Goal: Communication & Community: Answer question/provide support

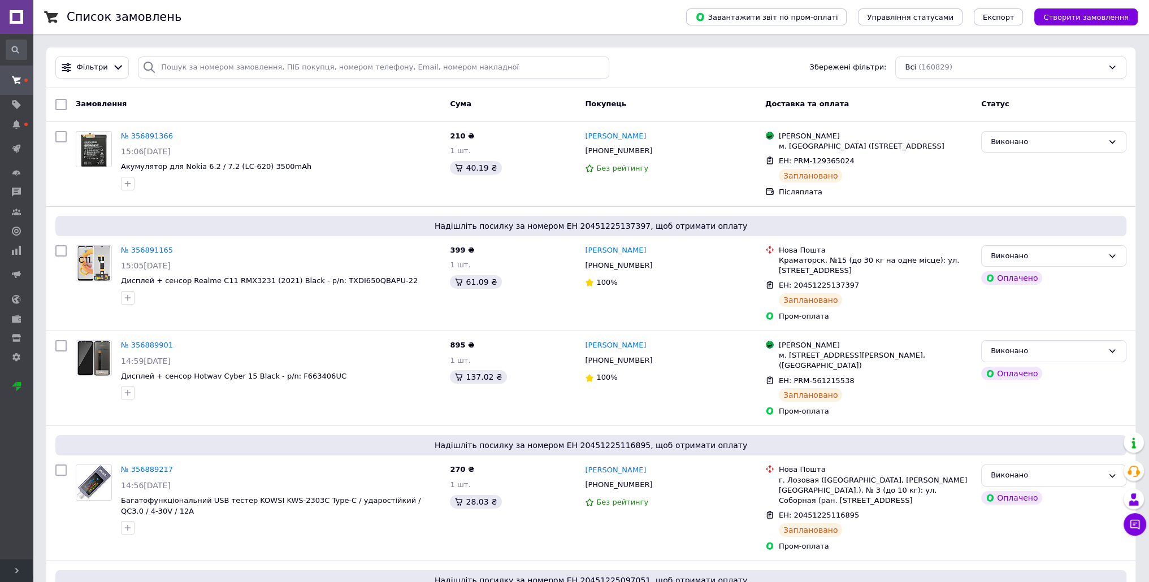
click at [14, 76] on icon at bounding box center [16, 80] width 9 height 9
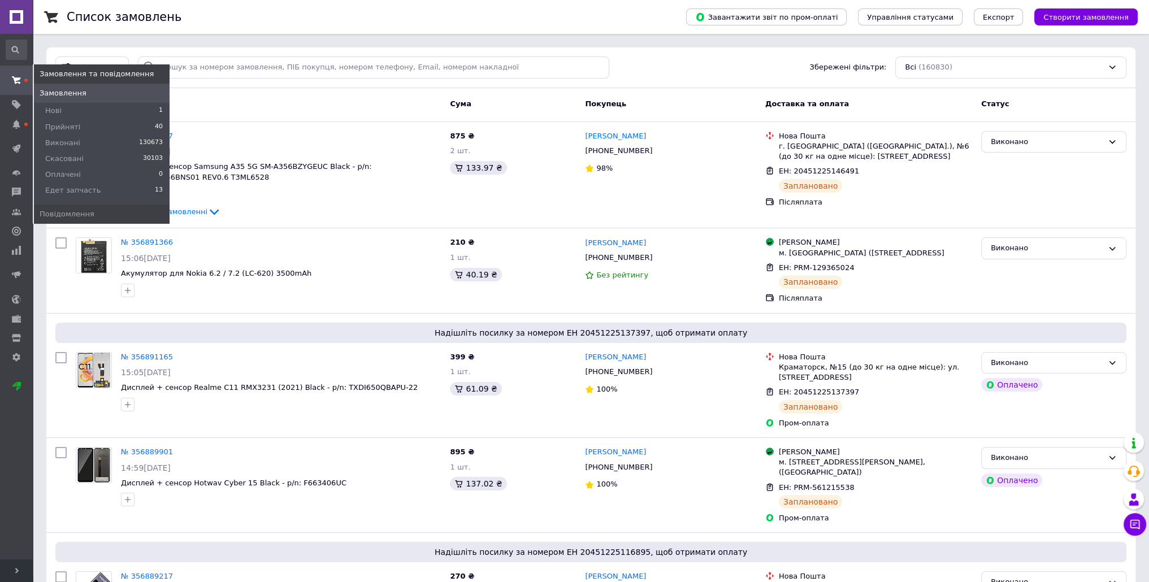
click at [18, 81] on icon at bounding box center [16, 80] width 9 height 9
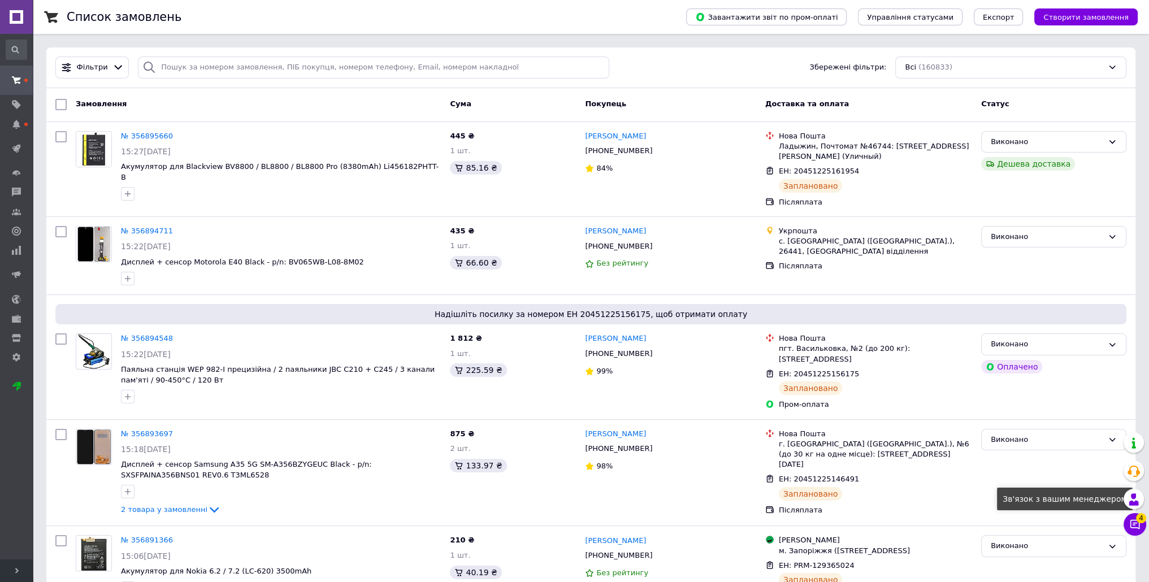
click at [1131, 523] on icon at bounding box center [1134, 524] width 11 height 11
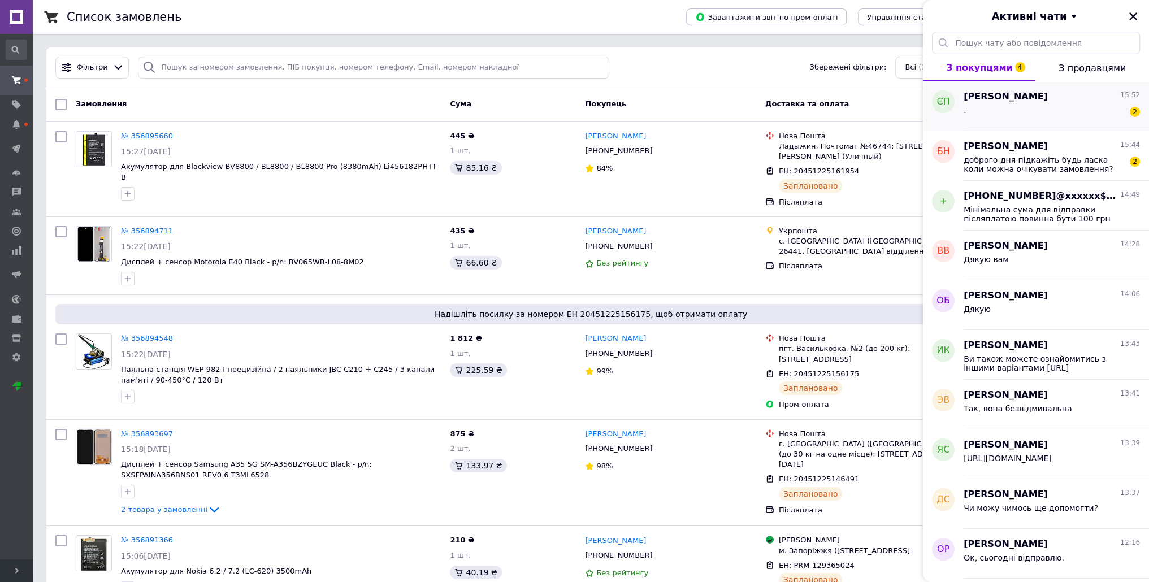
click at [1014, 120] on div ". 2" at bounding box center [1052, 112] width 176 height 18
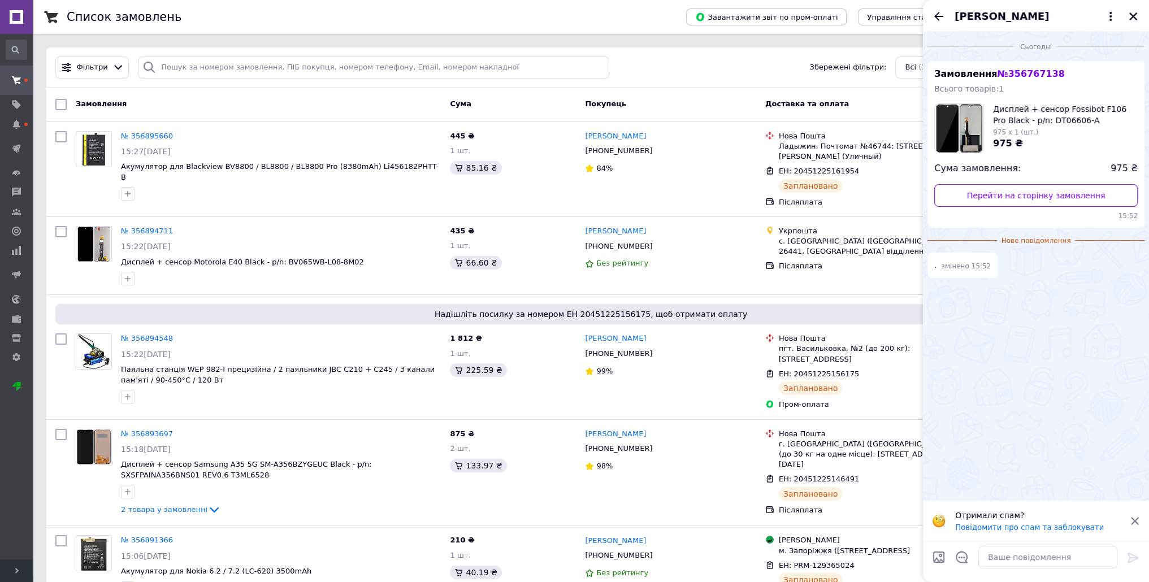
click at [1017, 76] on span "№ 356767138" at bounding box center [1030, 73] width 67 height 11
copy span "356767138"
click at [1007, 558] on textarea at bounding box center [1047, 557] width 139 height 23
paste textarea "Вітаю! Чим можу допомогти?"
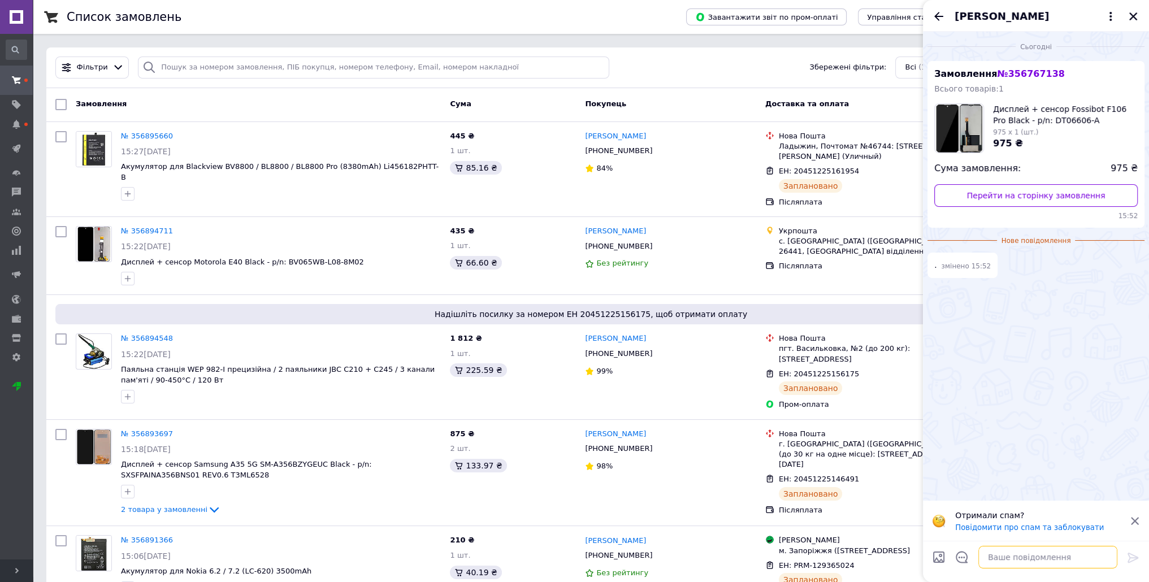
type textarea "Вітаю! Чим можу допомогти?"
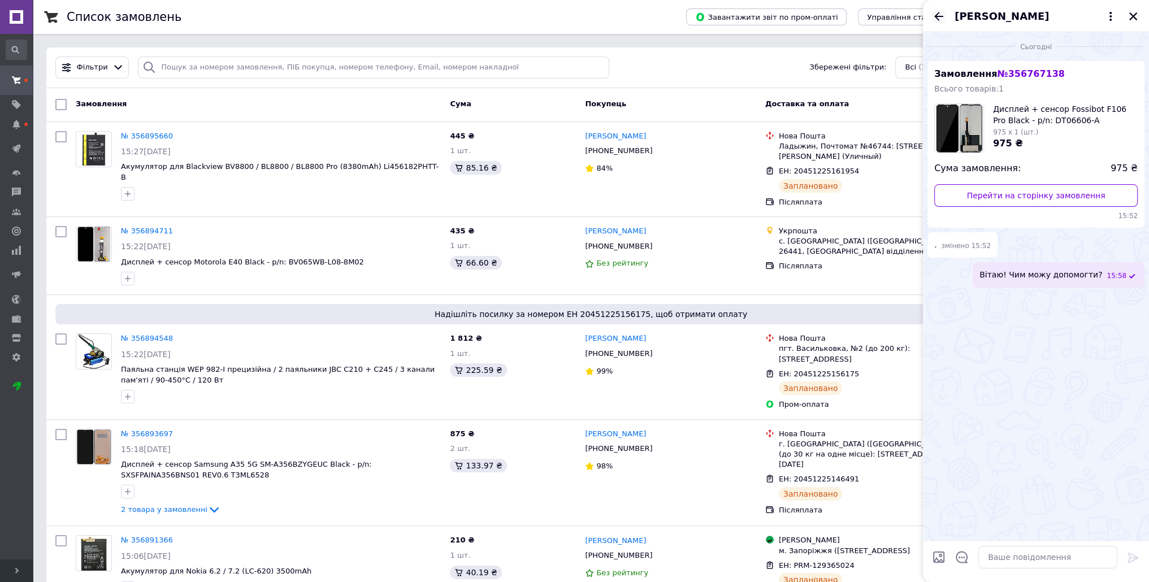
click at [942, 11] on icon "Назад" at bounding box center [939, 17] width 14 height 14
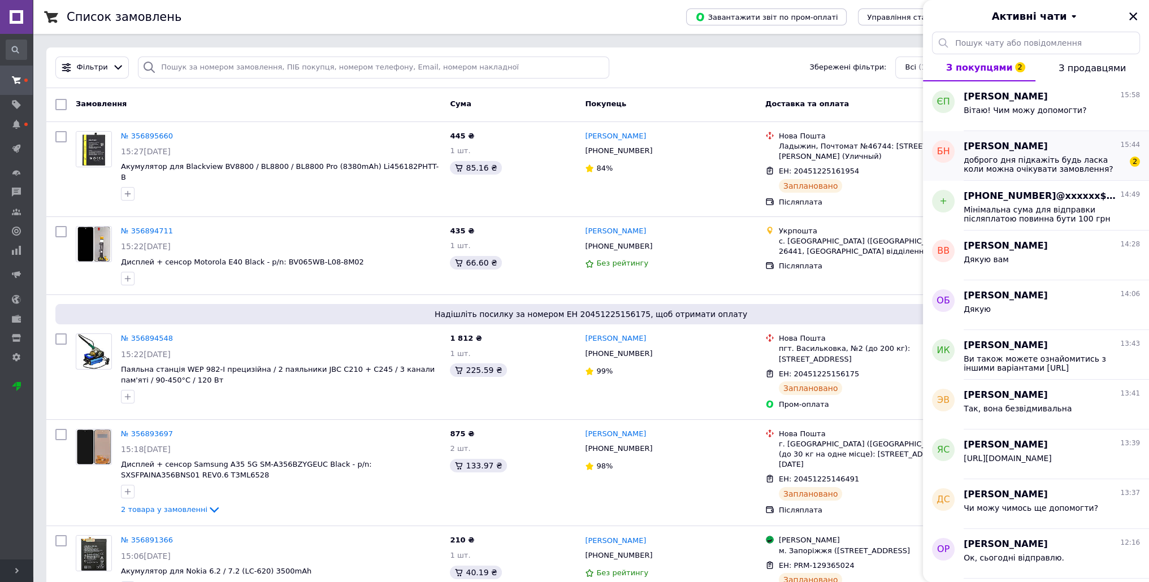
click at [1056, 165] on span "доброго дня пiдкажiть будь ласка коли можна очiкувати замовлення?" at bounding box center [1044, 164] width 161 height 18
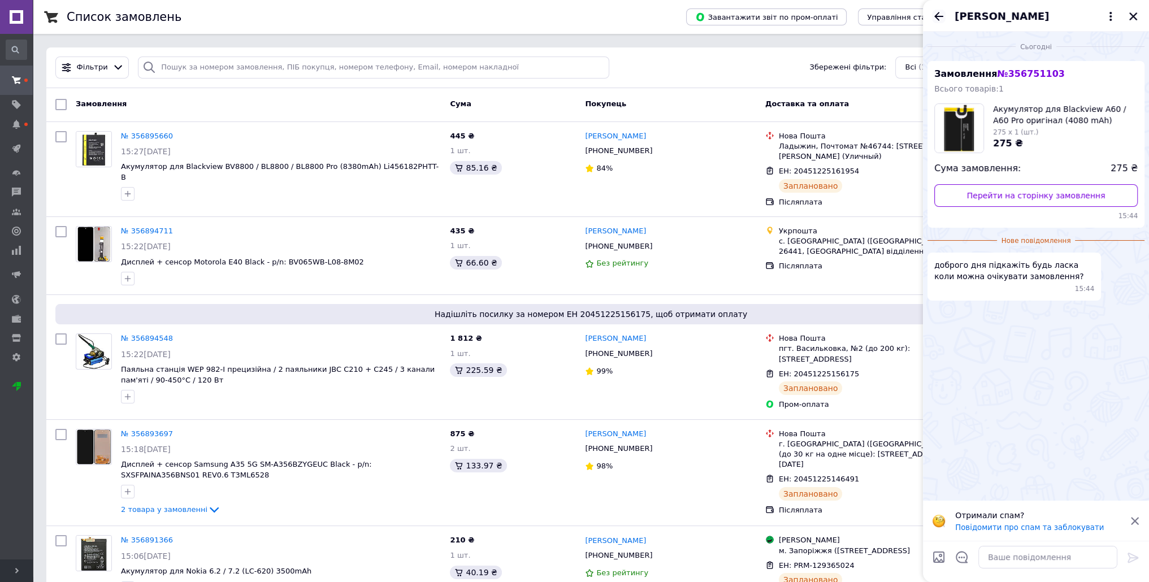
click at [936, 10] on icon "Назад" at bounding box center [939, 17] width 14 height 14
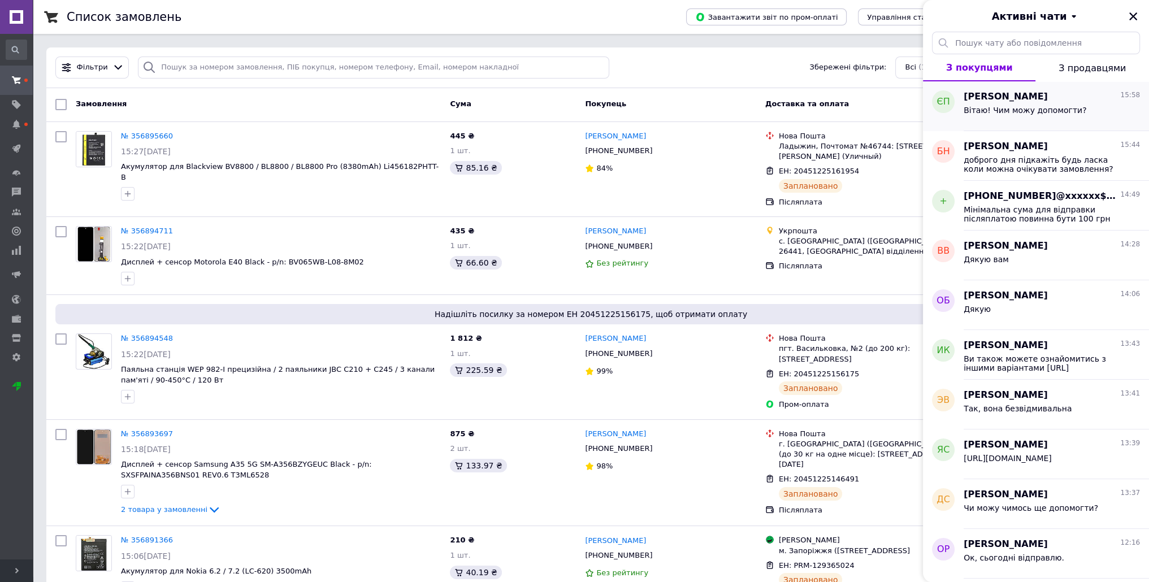
click at [1014, 104] on div "Вітаю! Чим можу допомогти?" at bounding box center [1052, 112] width 176 height 18
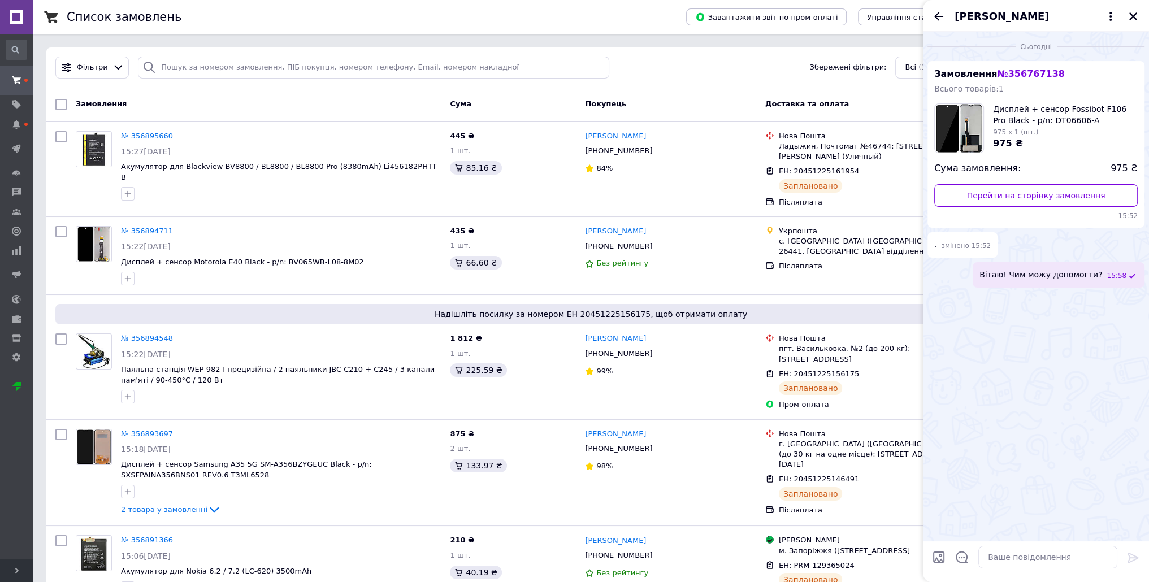
drag, startPoint x: 939, startPoint y: 13, endPoint x: 958, endPoint y: 26, distance: 23.2
click at [939, 13] on icon "Назад" at bounding box center [939, 17] width 14 height 14
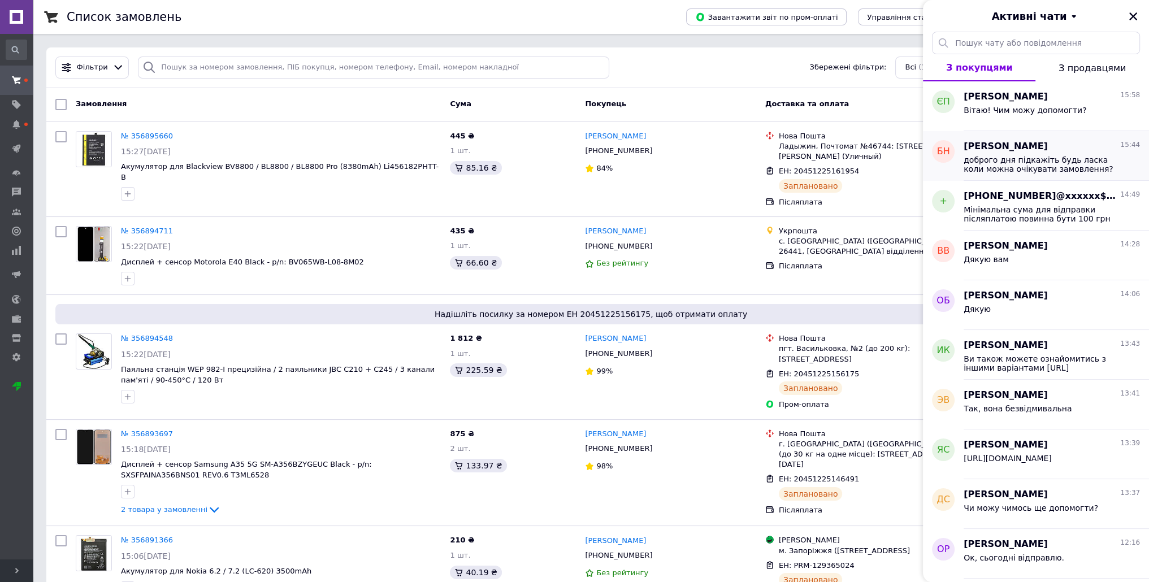
click at [1028, 169] on span "доброго дня пiдкажiть будь ласка коли можна очiкувати замовлення?" at bounding box center [1044, 164] width 161 height 18
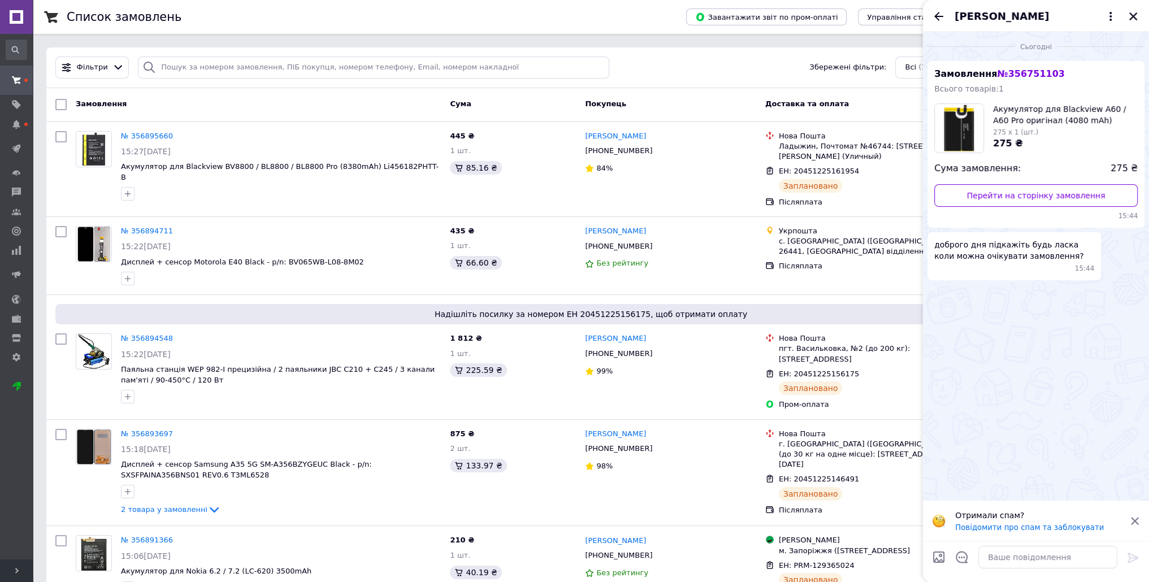
click at [1017, 71] on span "№ 356751103" at bounding box center [1030, 73] width 67 height 11
copy span "356751103"
click at [963, 555] on icon "Відкрити шаблони відповідей" at bounding box center [962, 557] width 12 height 12
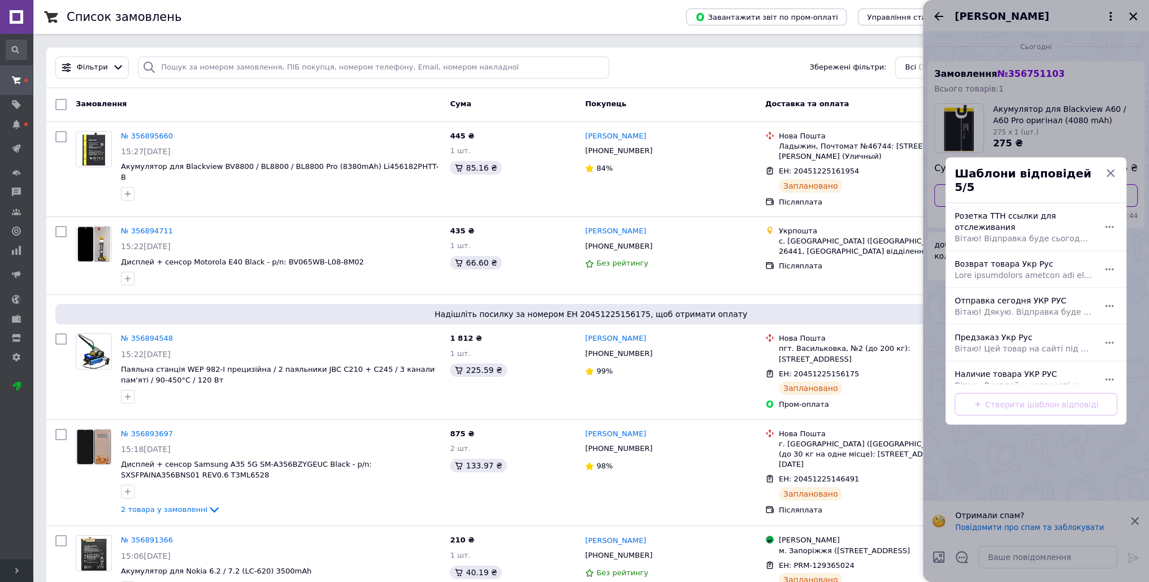
click at [980, 467] on div at bounding box center [1036, 291] width 226 height 582
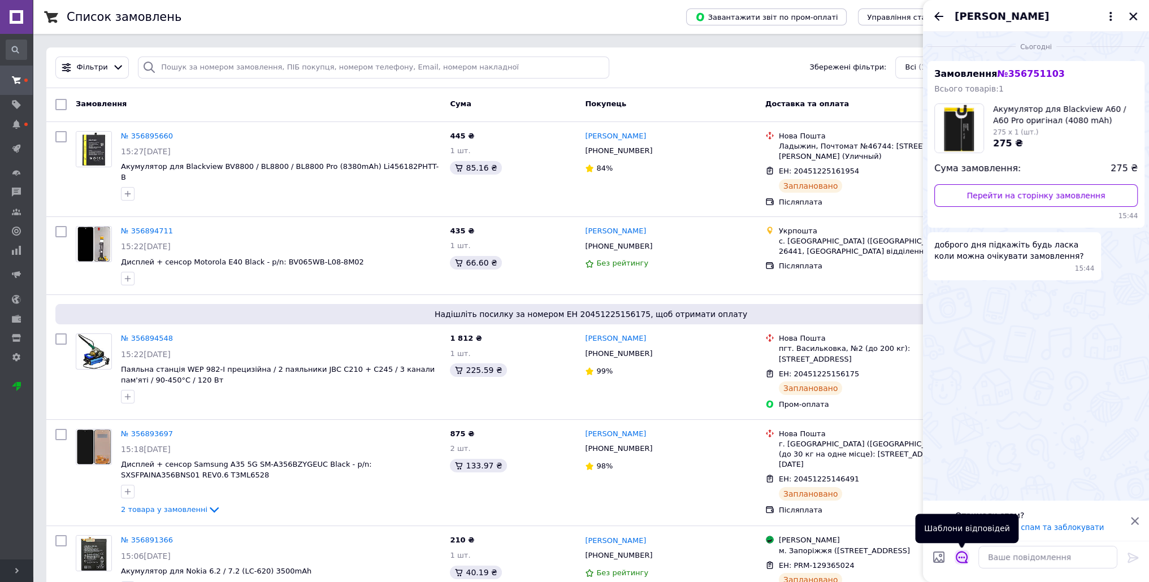
click at [958, 557] on icon "Відкрити шаблони відповідей" at bounding box center [962, 557] width 12 height 12
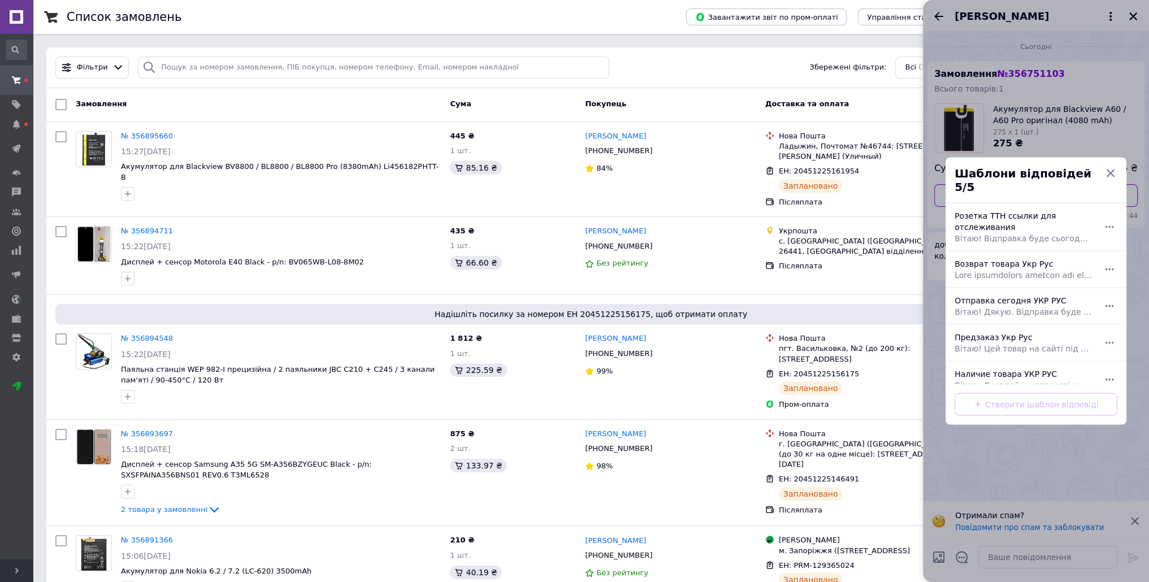
click at [1001, 307] on span "Вітаю! Дякую. Відправка буде сьогодні о 16:00. Номер ТТН Приветствую! [GEOGRAPH…" at bounding box center [1024, 311] width 138 height 11
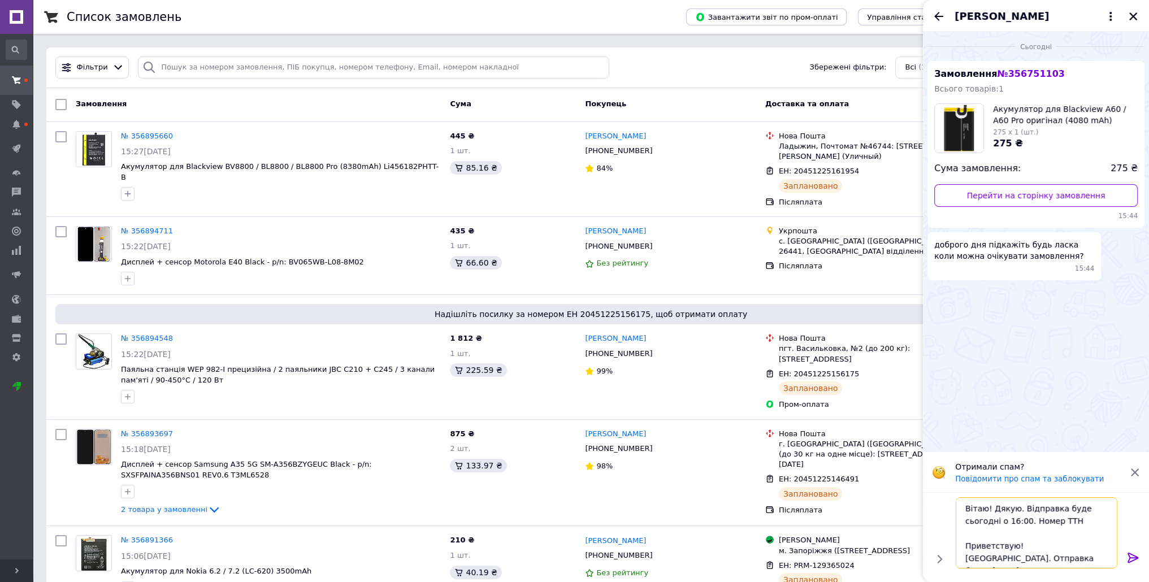
drag, startPoint x: 1013, startPoint y: 508, endPoint x: 990, endPoint y: 510, distance: 22.7
click at [990, 510] on textarea "Вітаю! Дякую. Відправка буде сьогодні о 16:00. Номер ТТН Приветствую! [GEOGRAPH…" at bounding box center [1037, 532] width 162 height 71
paste textarea "20451224511254"
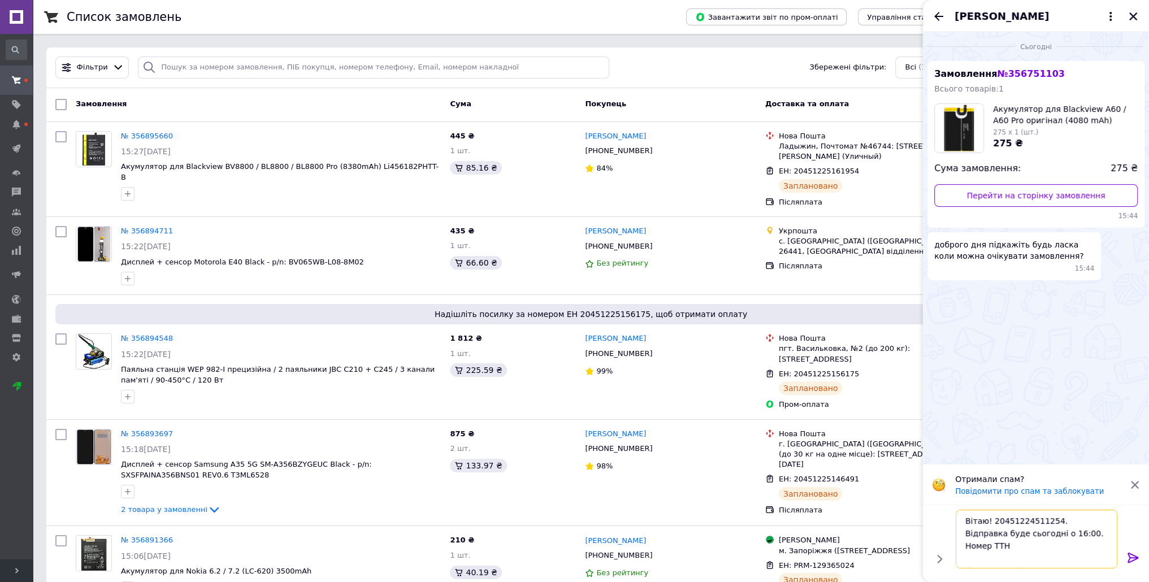
click at [1038, 519] on textarea "Вітаю! 20451224511254. Відправка буде сьогодні о 16:00. Номер ТТН Приветствую! …" at bounding box center [1037, 539] width 162 height 59
click at [990, 524] on textarea "Вітаю! . Відправка буде сьогодні о 16:00. Номер ТТН Приветствую! Спасибо. Отпра…" at bounding box center [1037, 539] width 162 height 59
click at [1048, 540] on textarea "Вітаю! Відправка буде сьогодні о 16:00. Номер ТТН Приветствую! Спасибо. Отправк…" at bounding box center [1037, 539] width 162 height 59
paste textarea "20451224511254"
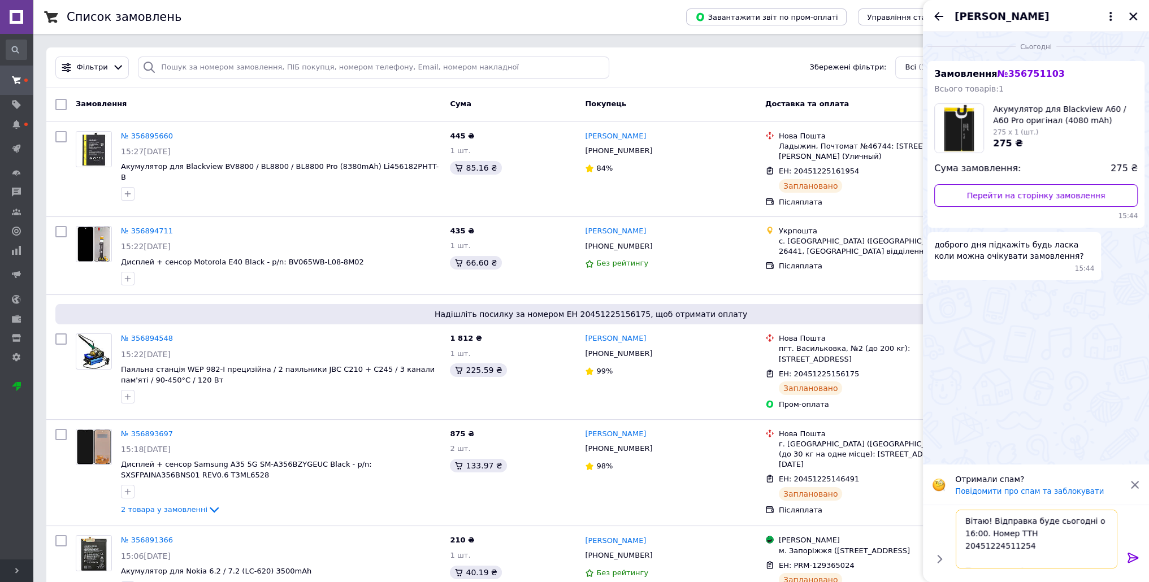
scroll to position [14, 0]
drag, startPoint x: 1108, startPoint y: 572, endPoint x: 1129, endPoint y: 582, distance: 22.7
click at [1129, 582] on div "Вітаю! Відправка буде сьогодні о 16:00. Номер ТТН 20451224511254 Приветствую! С…" at bounding box center [1036, 543] width 226 height 77
type textarea "Вітаю! Відправка буде сьогодні о 16:00. Номер ТТН 20451224511254"
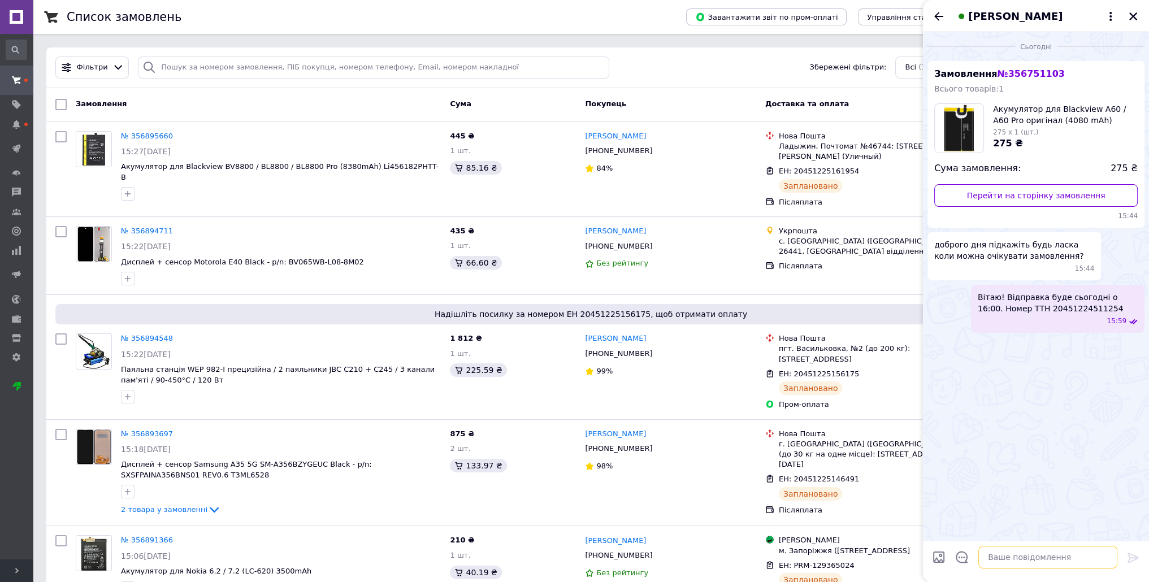
click at [1010, 550] on textarea at bounding box center [1047, 557] width 139 height 23
paste textarea "Доставка новою поштою триває від одного до трьох днів"
type textarea "Доставка новою поштою триває від одного до трьох днів"
drag, startPoint x: 939, startPoint y: 15, endPoint x: 953, endPoint y: 13, distance: 14.9
click at [940, 15] on icon "Назад" at bounding box center [939, 17] width 14 height 14
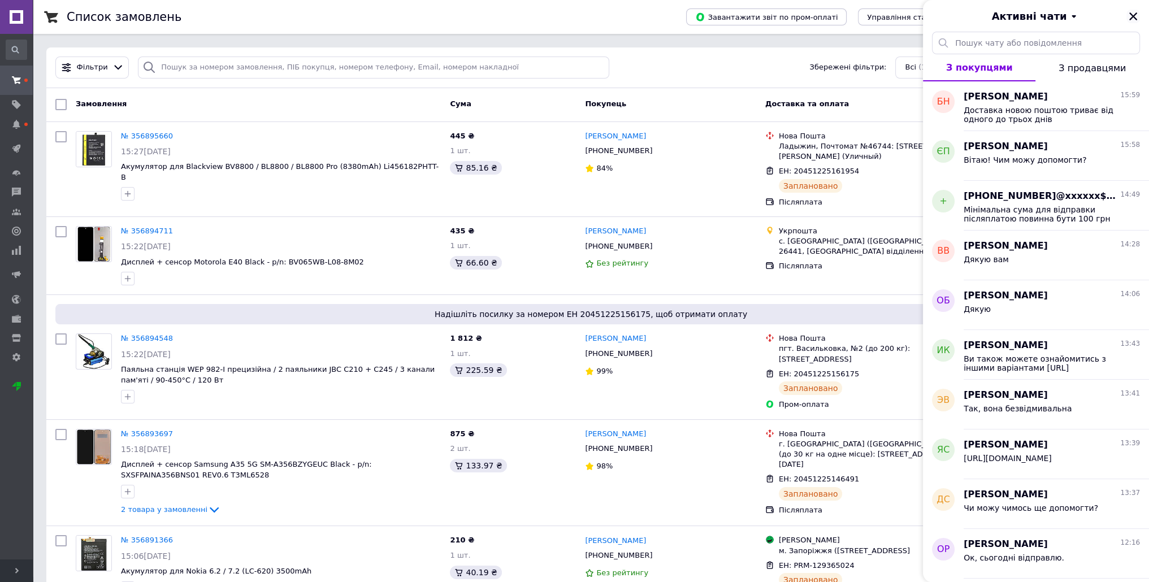
click at [1130, 15] on icon "Закрити" at bounding box center [1133, 16] width 8 height 8
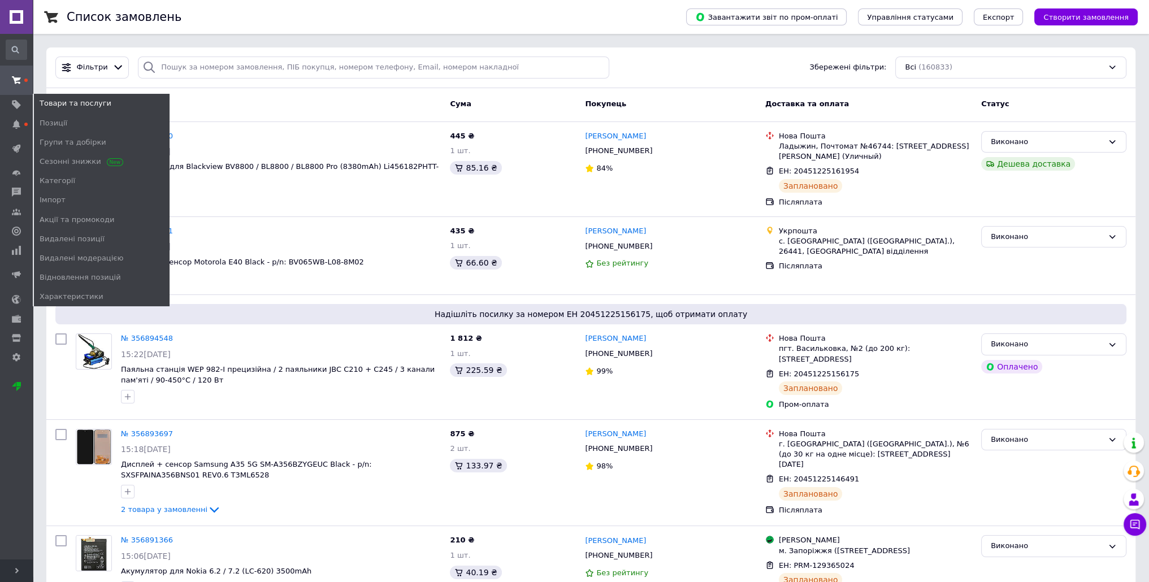
click at [8, 90] on span at bounding box center [16, 80] width 33 height 20
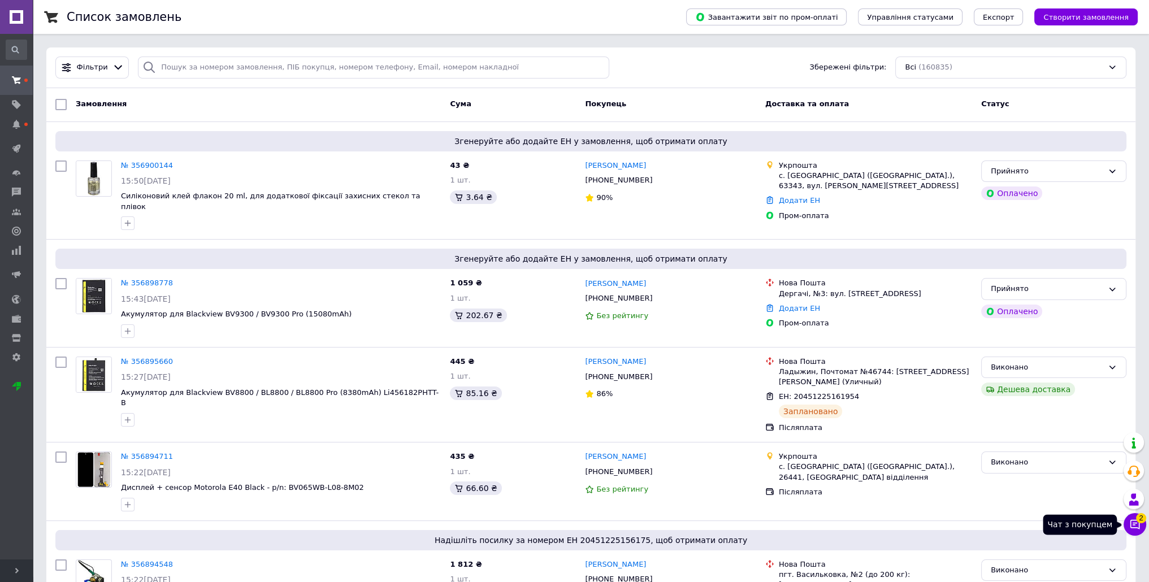
click at [1136, 518] on span "2" at bounding box center [1141, 518] width 10 height 10
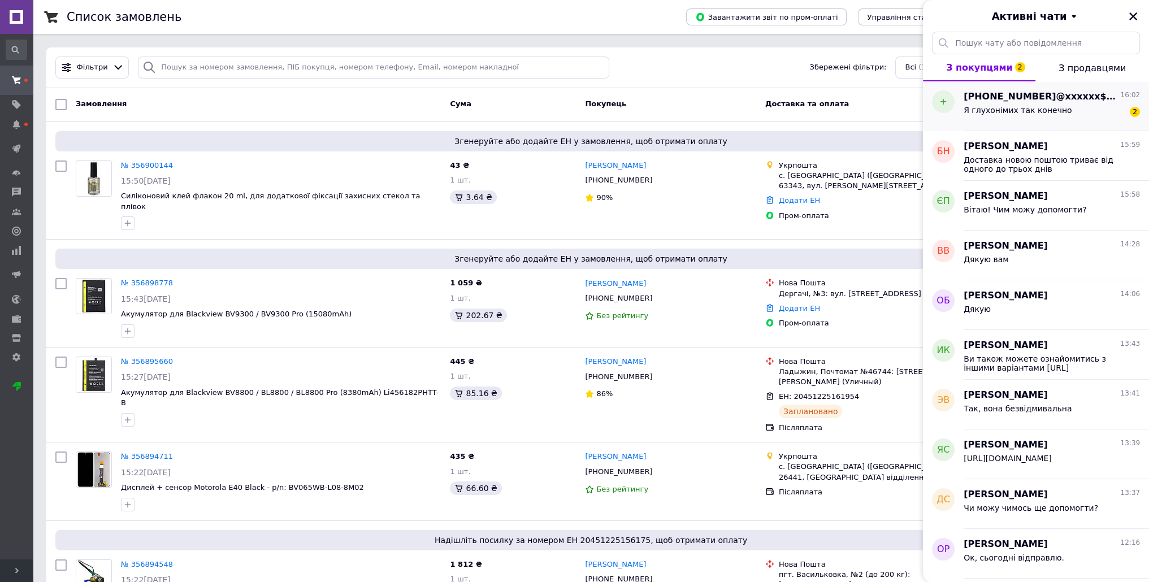
click at [1006, 115] on div "Я глухонімих так конечно" at bounding box center [1018, 114] width 108 height 16
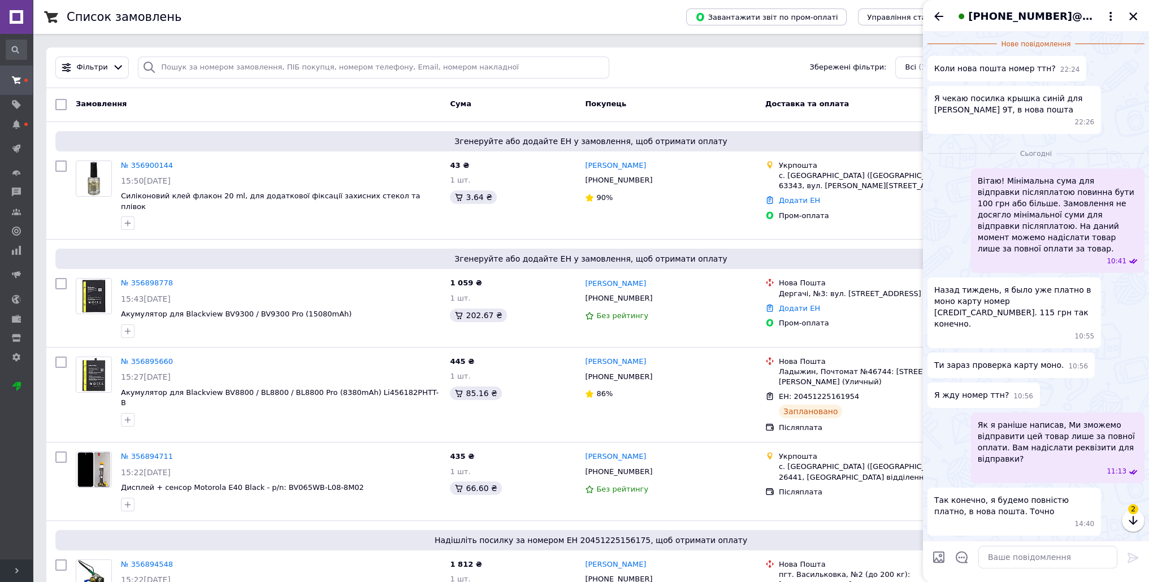
scroll to position [354, 0]
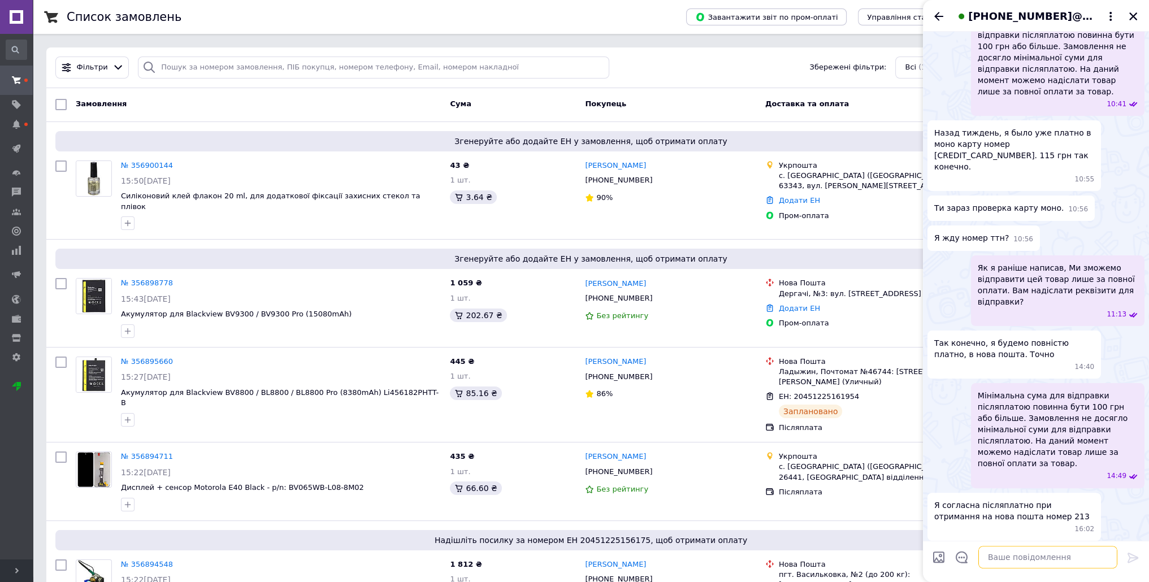
click at [1015, 553] on textarea at bounding box center [1047, 557] width 139 height 23
click at [1069, 560] on textarea at bounding box center [1047, 557] width 139 height 23
paste textarea "Ми не відправимо це замовлення післяплатою. Не досягнуто мінімальної суми замов…"
type textarea "Ми не відправимо це замовлення післяплатою. Не досягнуто мінімальної суми замов…"
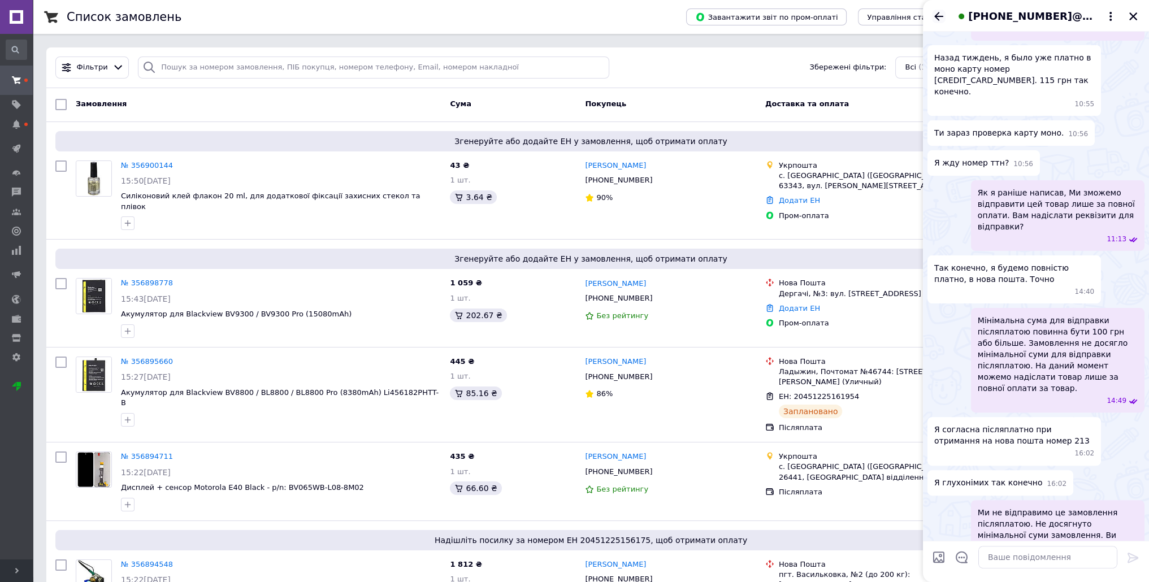
click at [937, 18] on icon "Назад" at bounding box center [939, 17] width 14 height 14
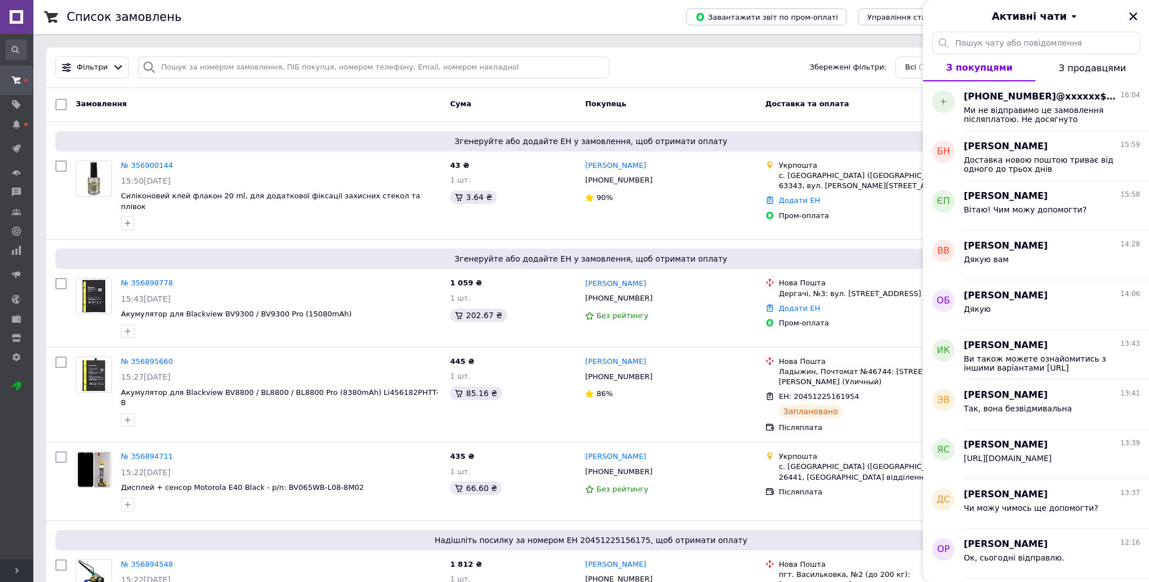
click at [1133, 13] on icon "Закрити" at bounding box center [1133, 16] width 10 height 10
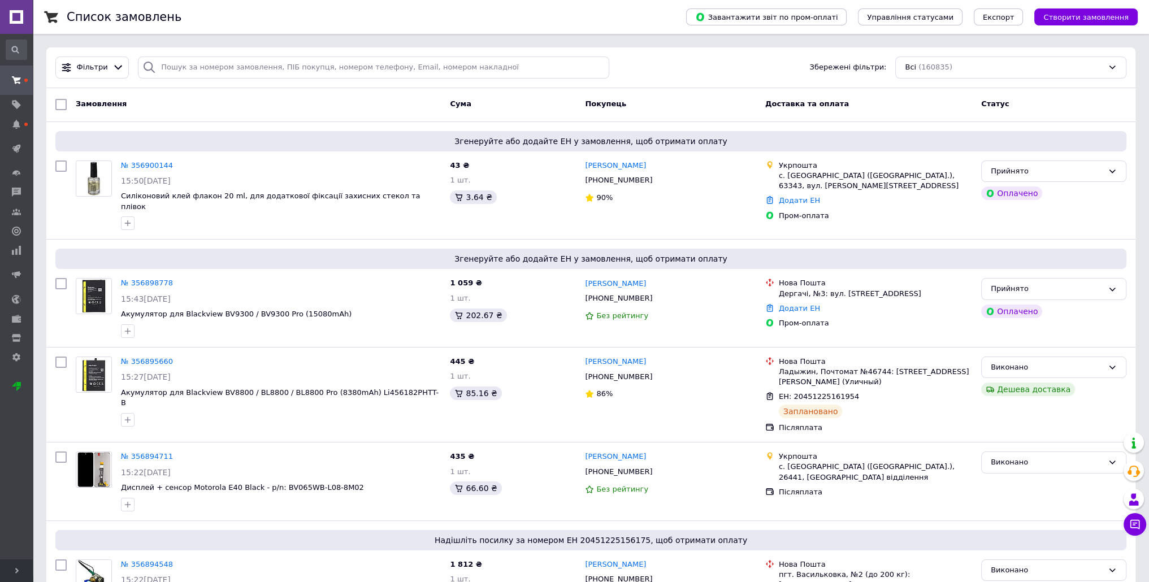
click at [10, 80] on span at bounding box center [16, 80] width 33 height 20
click at [1139, 516] on button "Чат з покупцем" at bounding box center [1135, 524] width 23 height 23
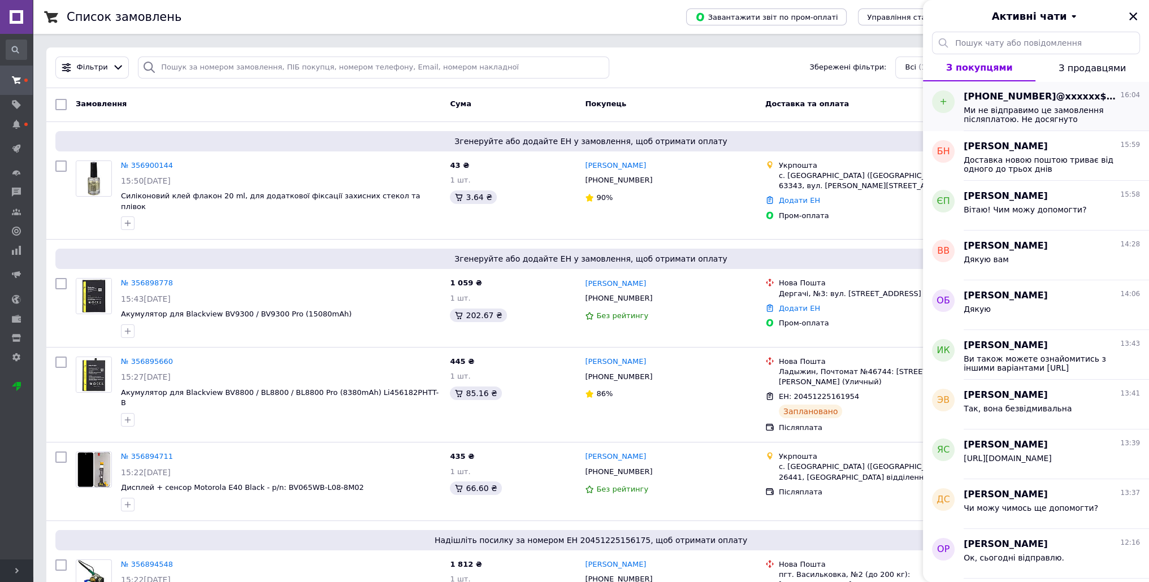
click at [1013, 107] on span "Ми не відправимо це замовлення післяплатою. Не досягнуто мінімальної суми замов…" at bounding box center [1044, 115] width 161 height 18
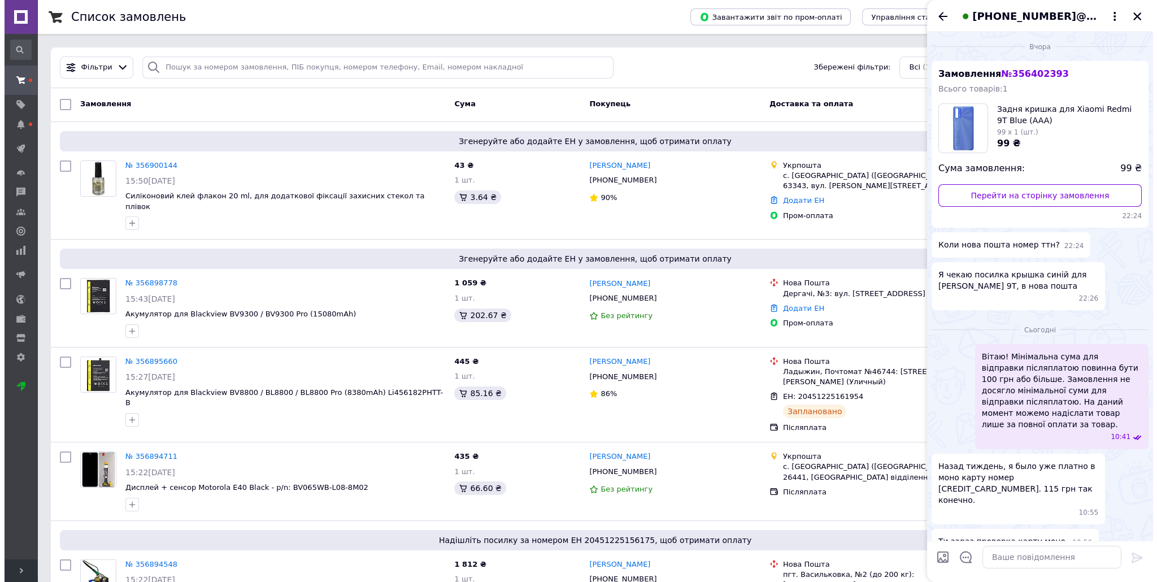
scroll to position [409, 0]
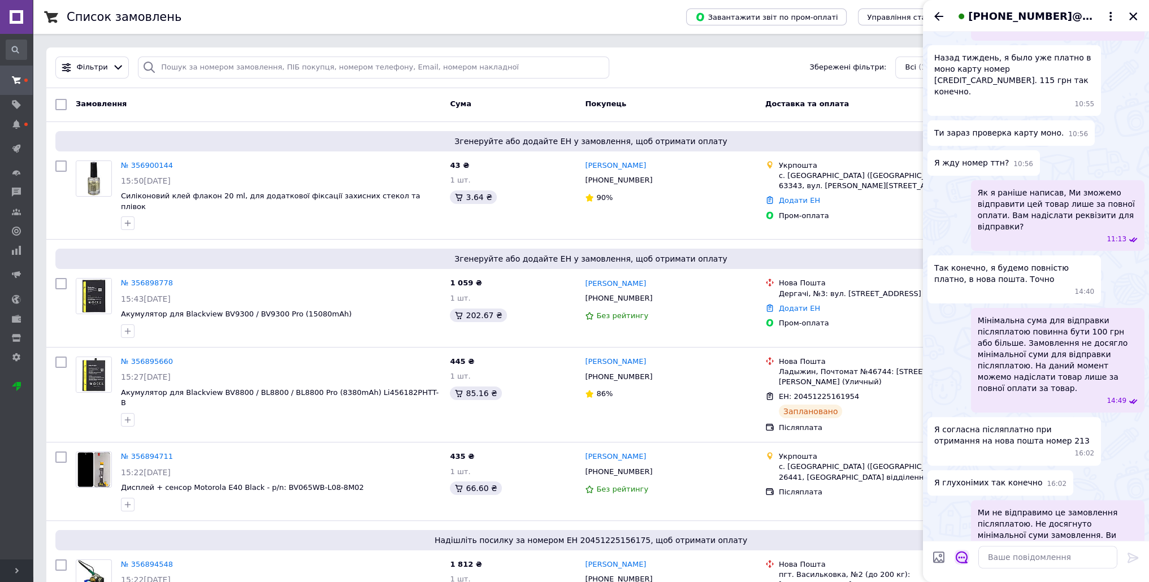
click at [960, 563] on icon "Відкрити шаблони відповідей" at bounding box center [962, 558] width 12 height 12
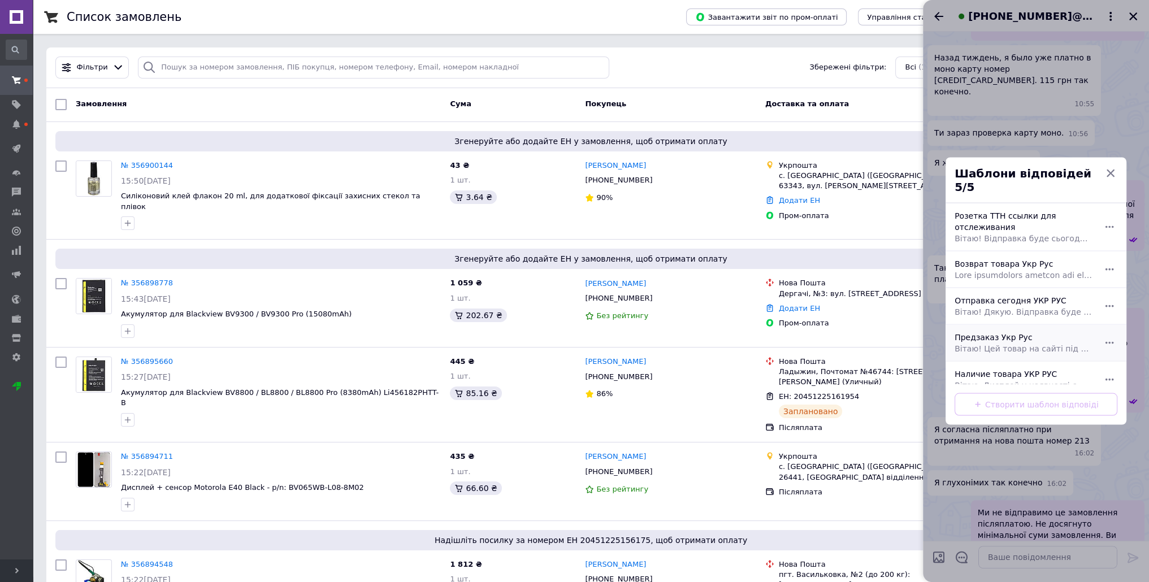
click at [995, 327] on div "Предзаказ Укр Рус" at bounding box center [1023, 343] width 147 height 32
type textarea "Вітаю! Цей товар на сайті під замовлення. Очікується на [DATE]. Можу залишити з…"
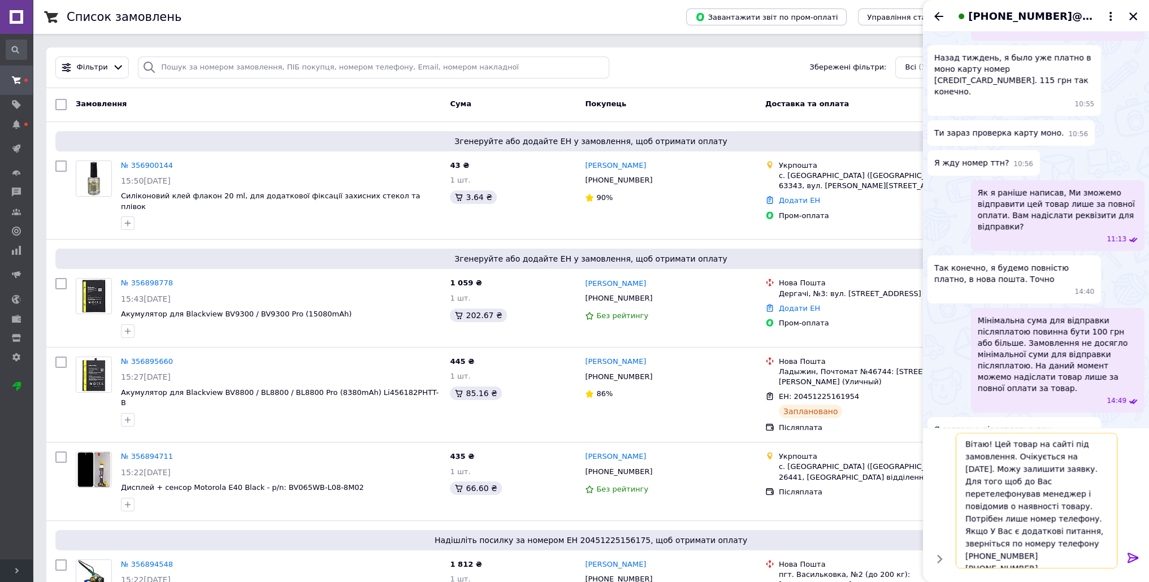
click at [1020, 508] on textarea "Вітаю! Цей товар на сайті під замовлення. Очікується на [DATE]. Можу залишити з…" at bounding box center [1037, 501] width 162 height 136
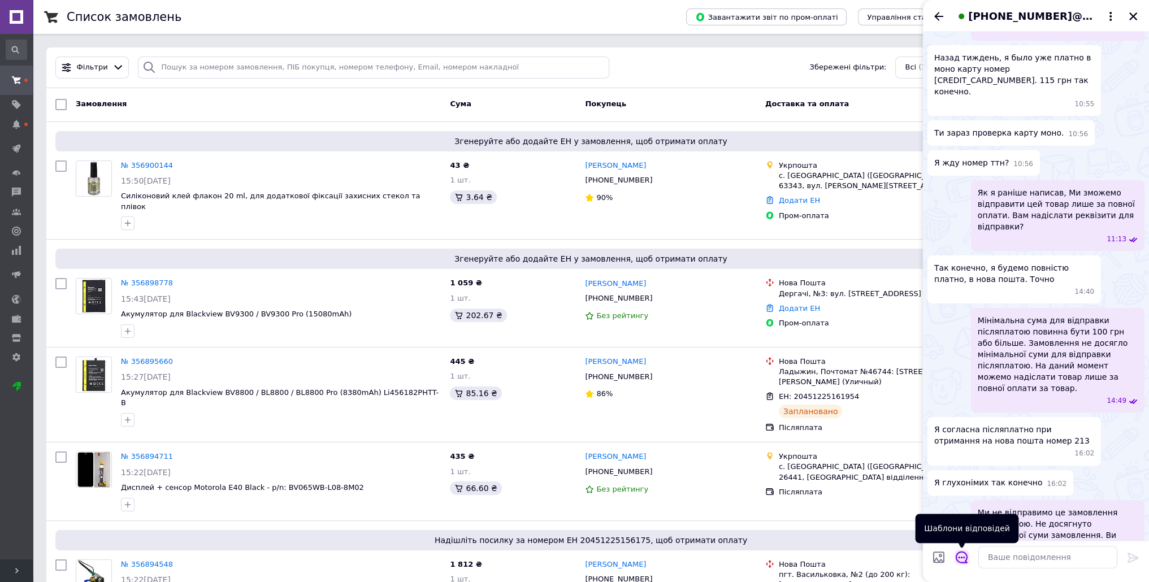
click at [964, 554] on icon "Відкрити шаблони відповідей" at bounding box center [962, 557] width 12 height 12
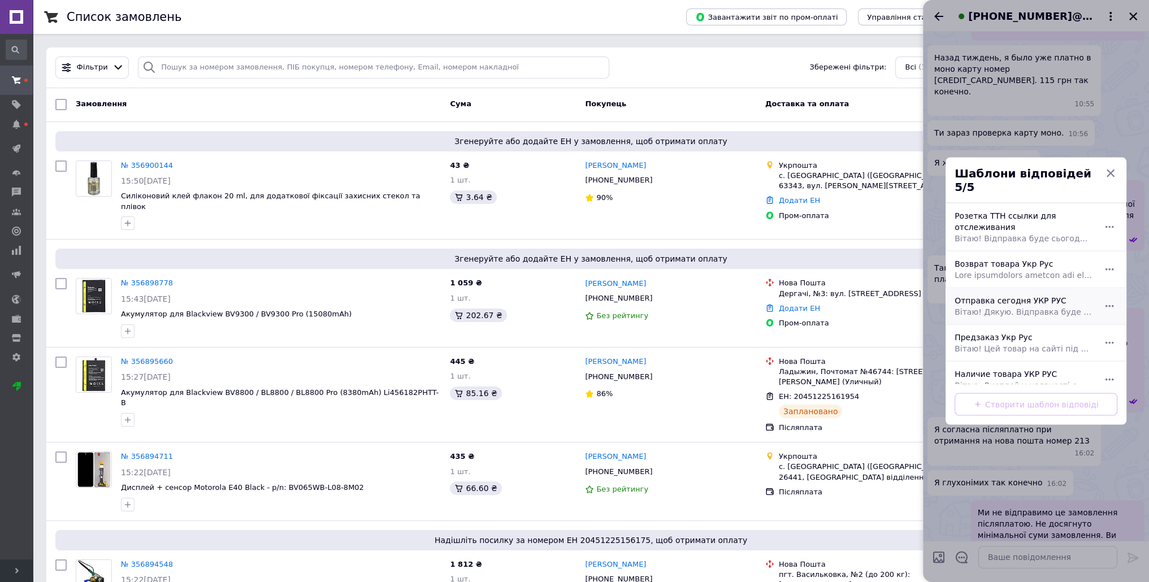
click at [995, 296] on div "Отправка сегодня УКР РУС Вітаю! Дякую. Відправка буде сьогодні о 16:00. Номер Т…" at bounding box center [1023, 306] width 147 height 32
type textarea "Вітаю! Дякую. Відправка буде сьогодні о 16:00. Номер ТТН Приветствую! [GEOGRAPH…"
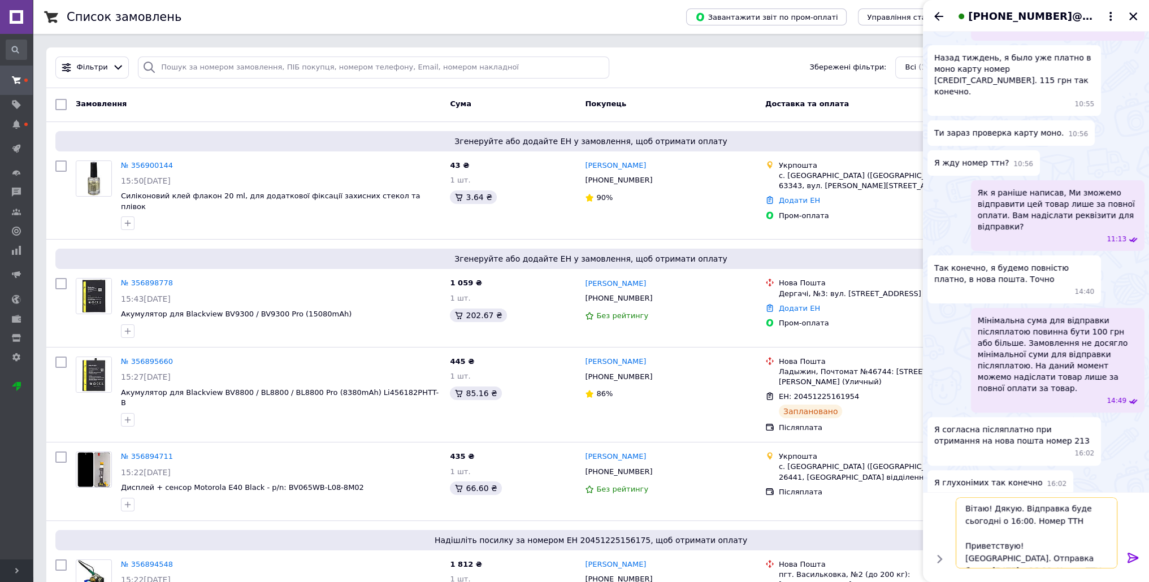
drag, startPoint x: 1042, startPoint y: 522, endPoint x: 959, endPoint y: 505, distance: 84.7
click at [959, 505] on textarea "Вітаю! Дякую. Відправка буде сьогодні о 16:00. Номер ТТН Приветствую! [GEOGRAPH…" at bounding box center [1037, 532] width 162 height 71
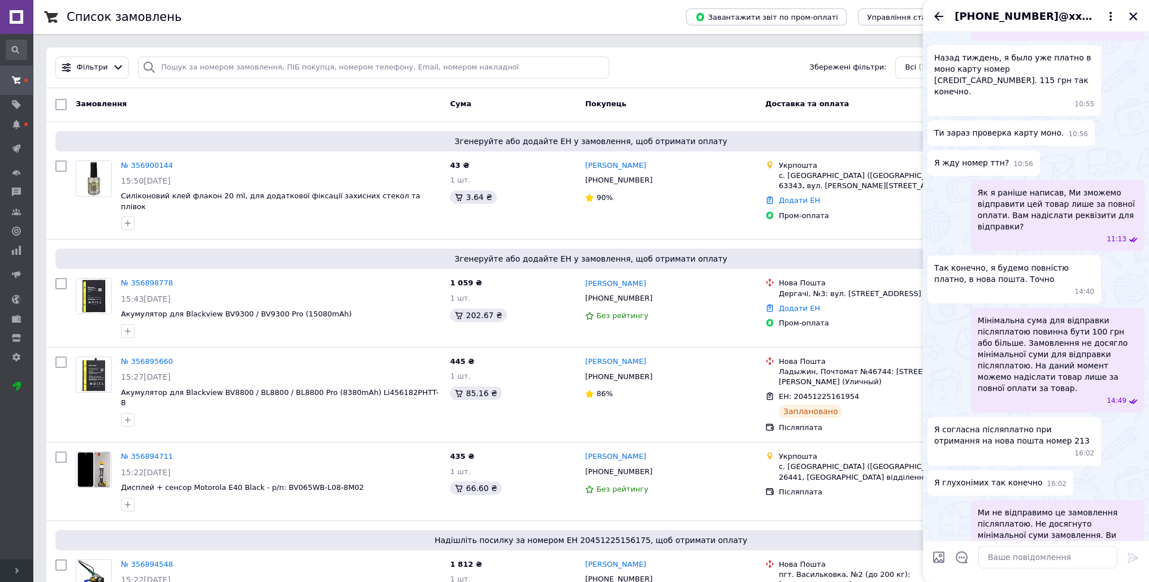
click at [936, 13] on icon "Назад" at bounding box center [939, 17] width 14 height 14
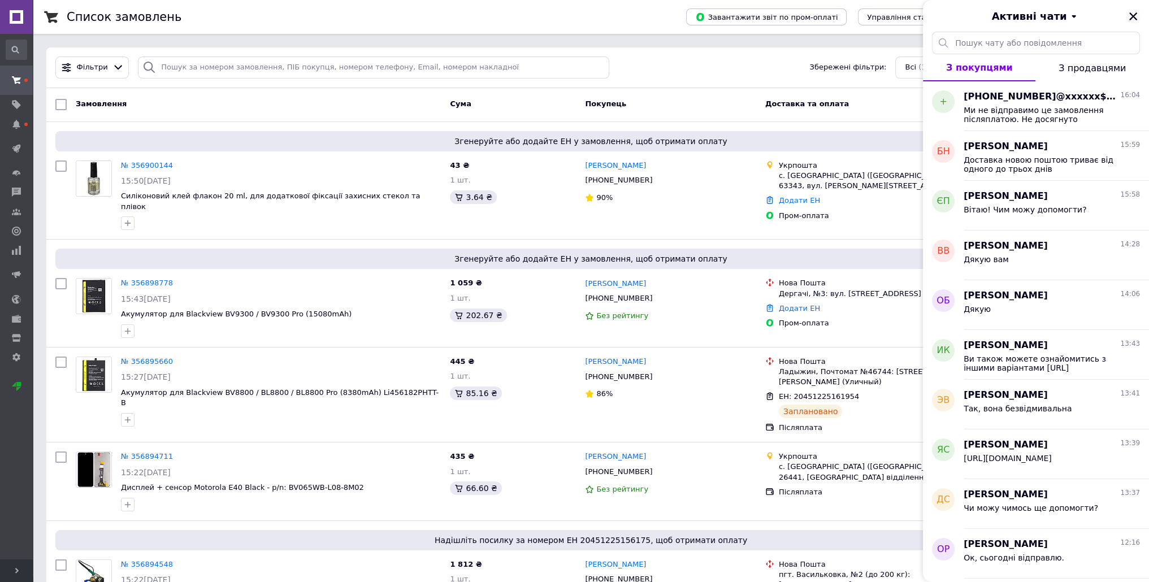
click at [1133, 13] on icon "Закрити" at bounding box center [1133, 16] width 10 height 10
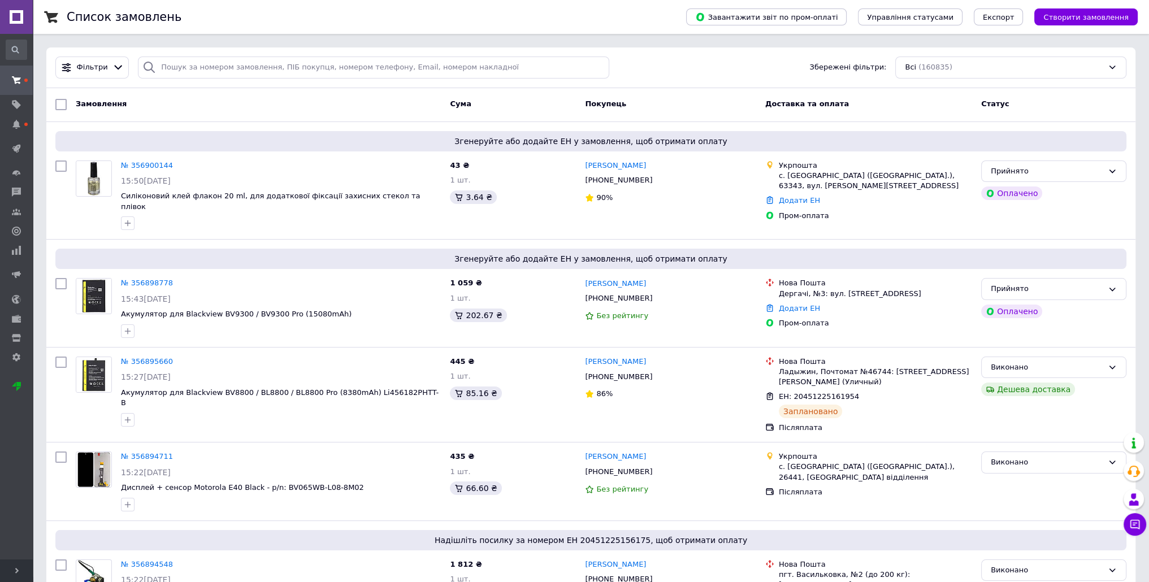
click at [14, 86] on span at bounding box center [16, 80] width 33 height 20
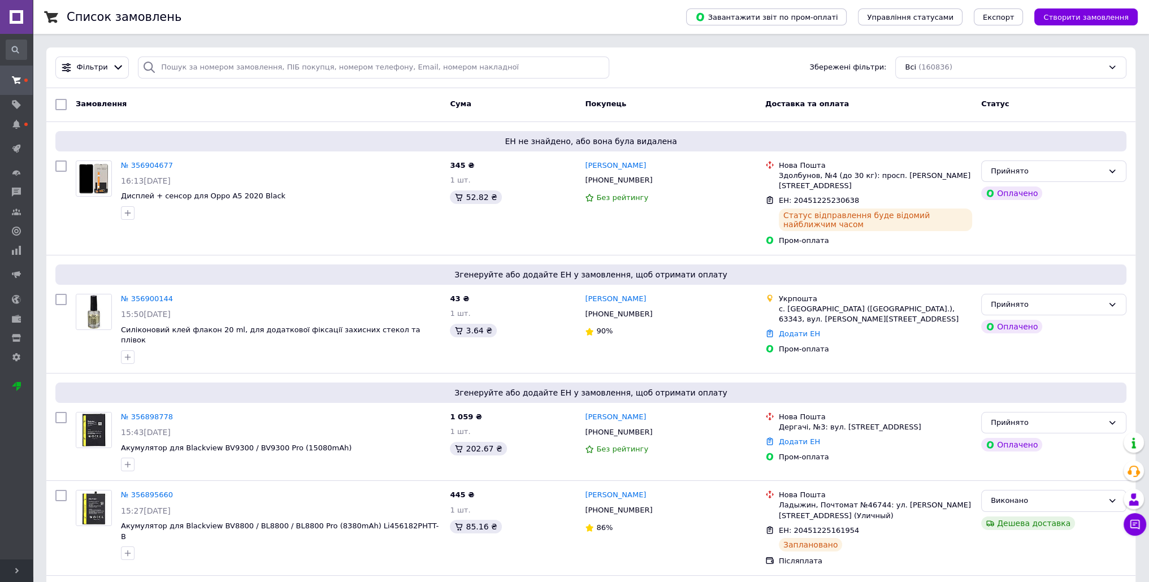
click at [19, 76] on icon at bounding box center [16, 80] width 9 height 9
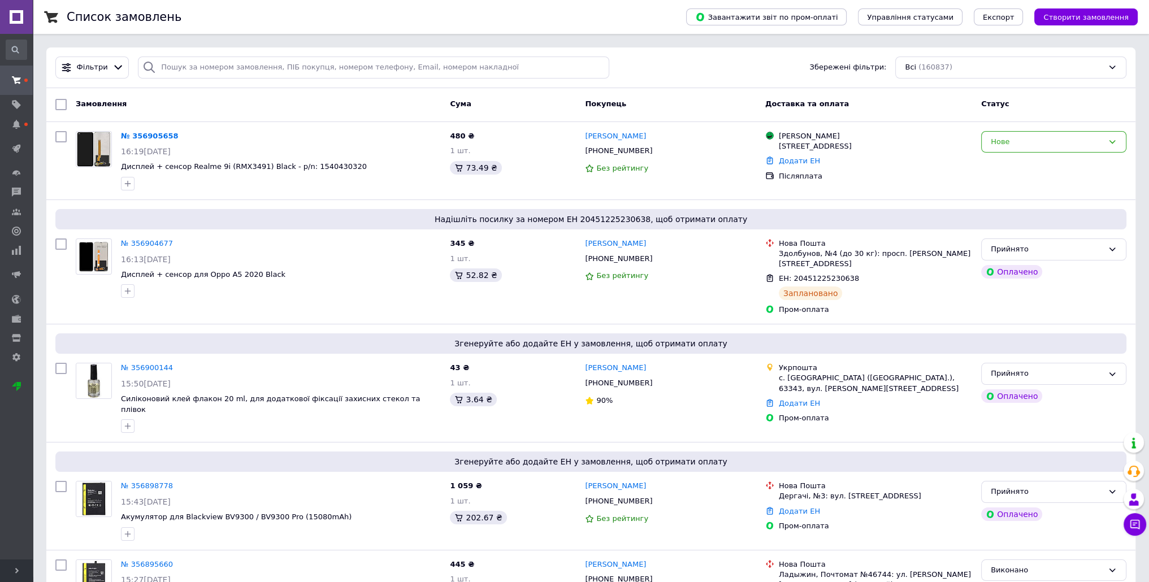
click at [17, 76] on icon at bounding box center [16, 80] width 9 height 9
click at [84, 67] on span "Фільтри" at bounding box center [92, 67] width 31 height 11
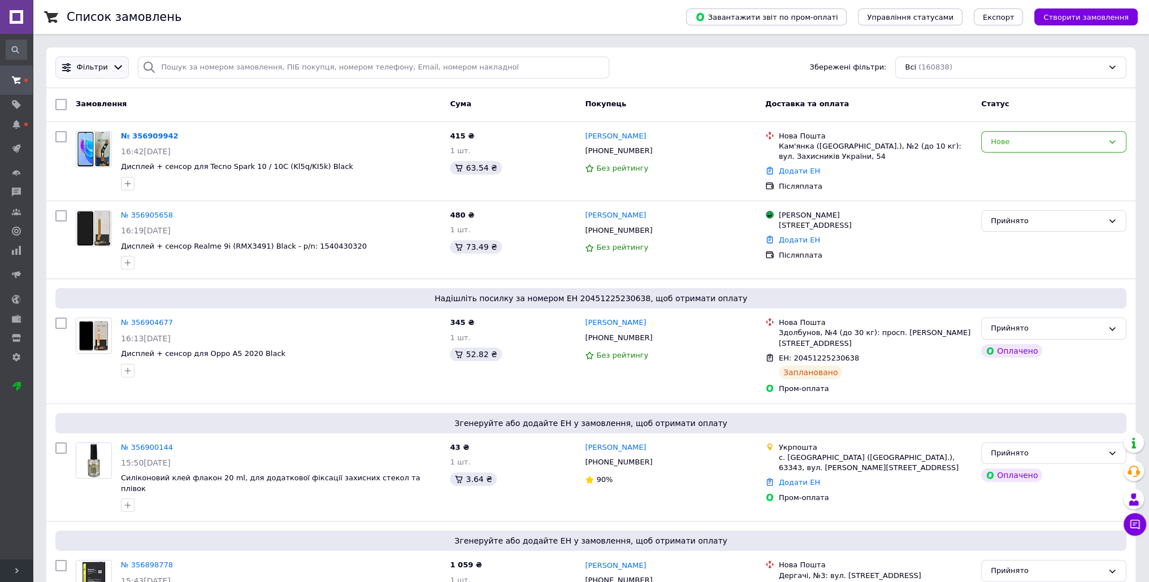
click at [94, 69] on span "Фільтри" at bounding box center [92, 67] width 31 height 11
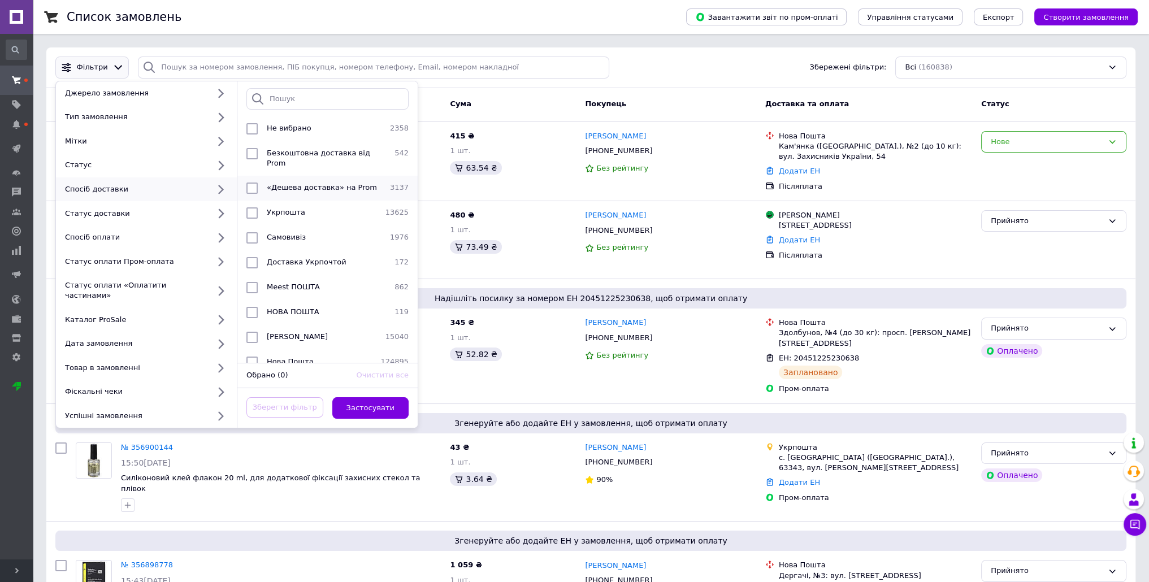
click at [316, 183] on span "«Дешева доставка» на Prom" at bounding box center [322, 187] width 110 height 8
checkbox input "true"
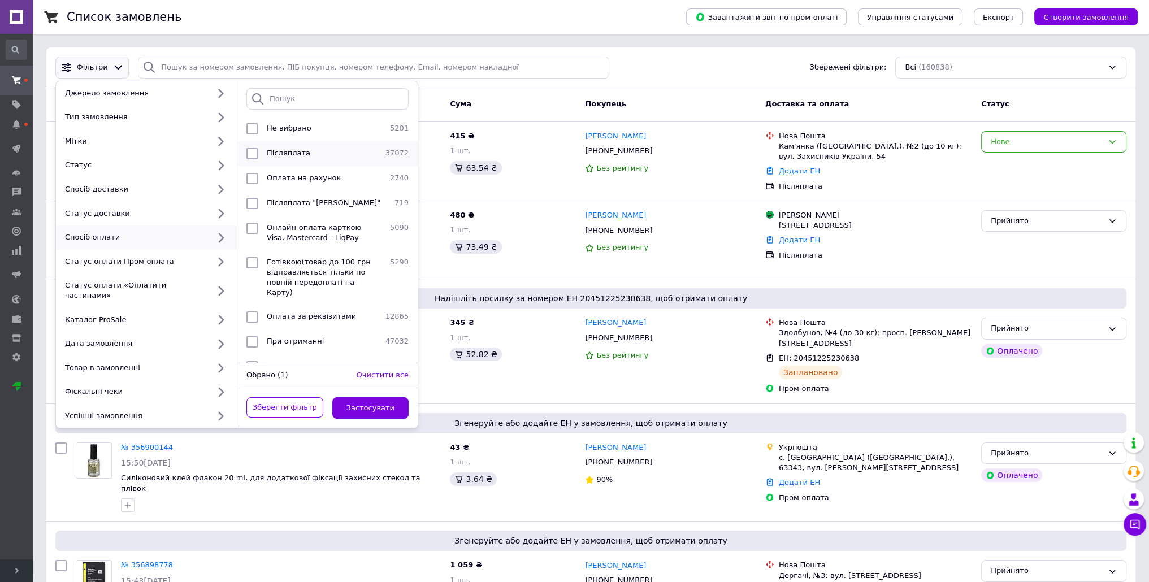
click at [309, 152] on div "Післяплата" at bounding box center [321, 153] width 119 height 11
checkbox input "true"
click at [397, 397] on button "Застосувати" at bounding box center [370, 408] width 77 height 22
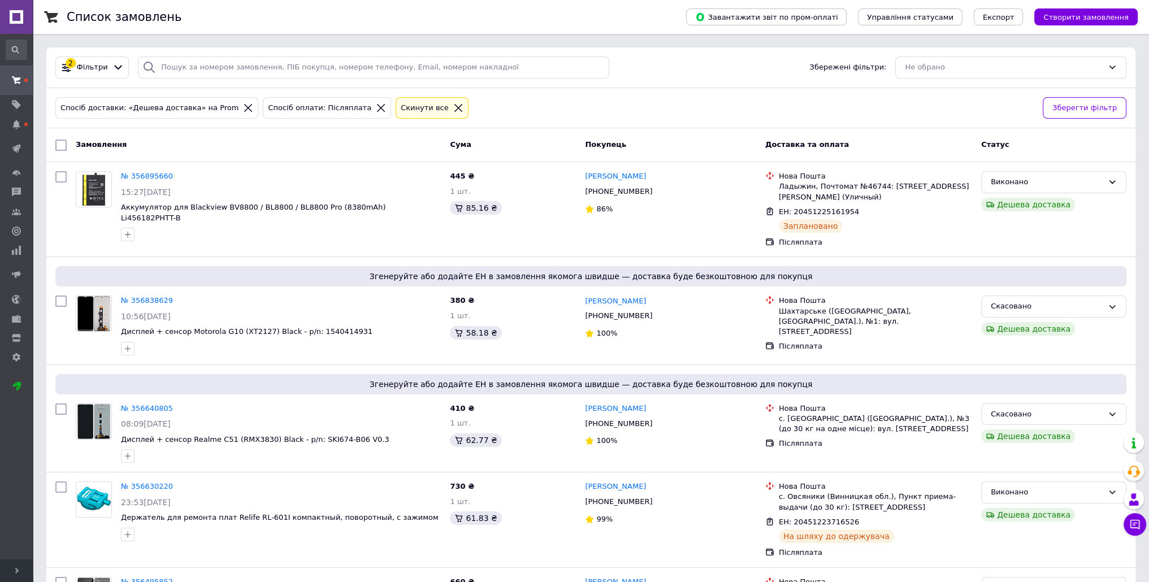
click at [453, 104] on icon at bounding box center [458, 108] width 10 height 10
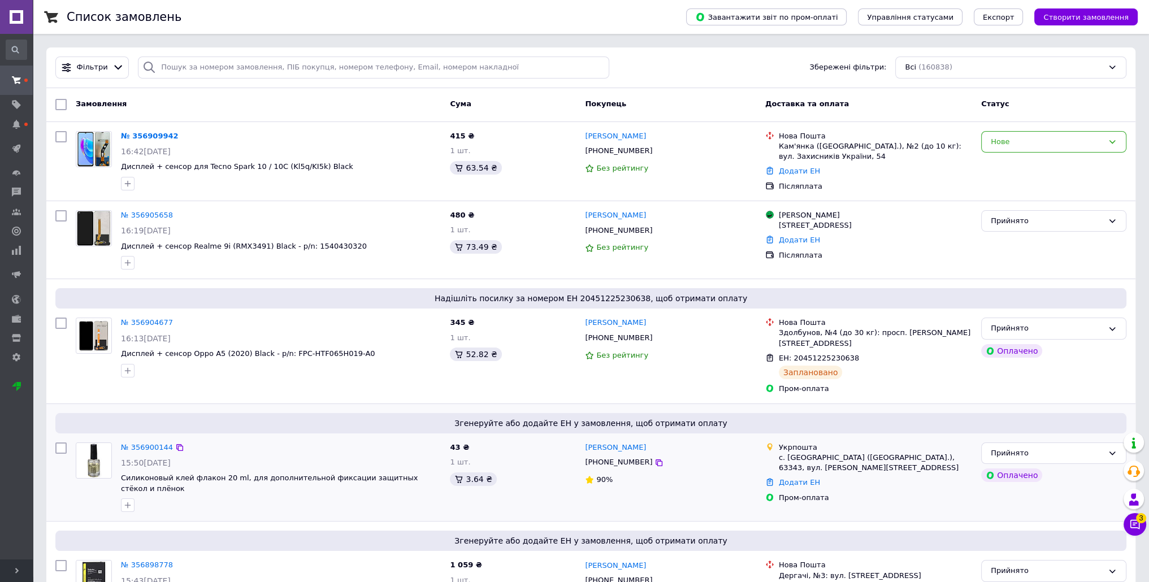
drag, startPoint x: 1134, startPoint y: 526, endPoint x: 1120, endPoint y: 431, distance: 96.6
click at [1134, 527] on icon at bounding box center [1134, 524] width 11 height 11
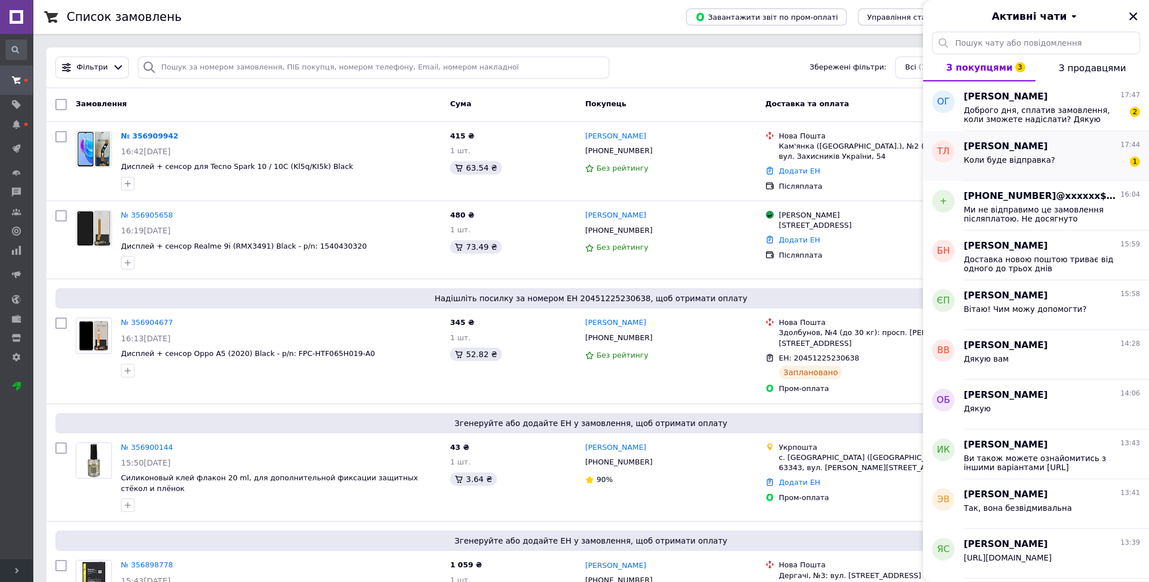
click at [1051, 155] on div "Коли буде відправка? 1" at bounding box center [1052, 162] width 176 height 18
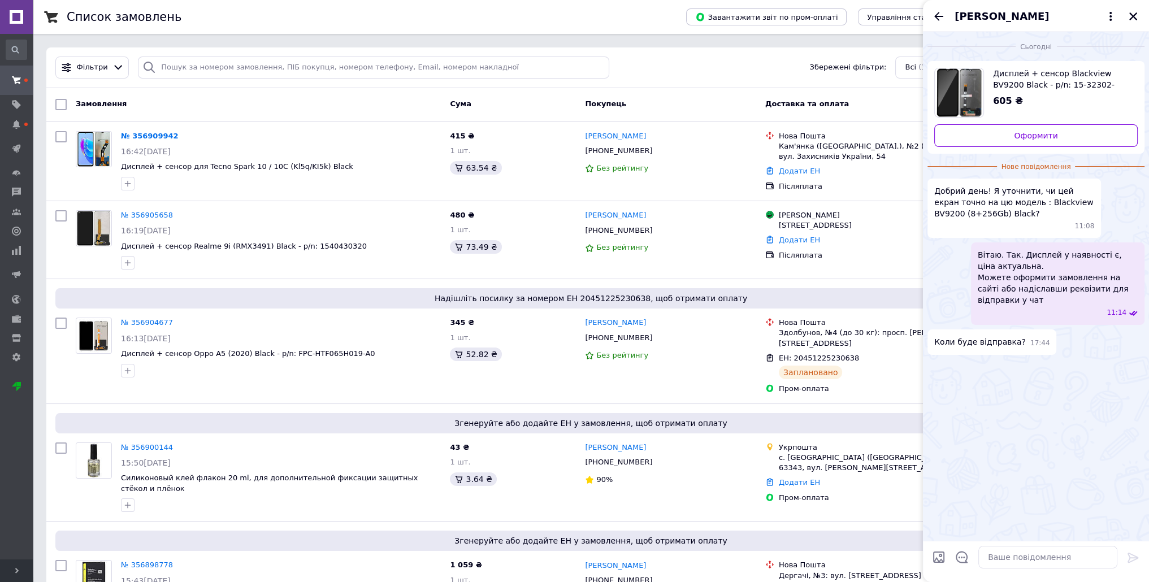
click at [972, 16] on span "[PERSON_NAME]" at bounding box center [1002, 16] width 94 height 15
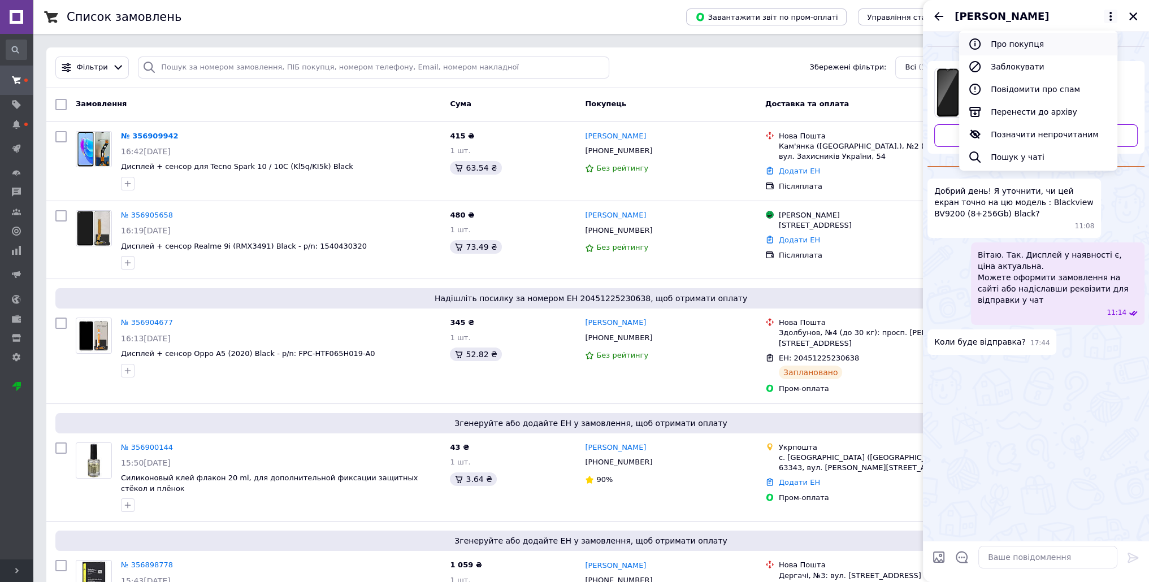
click at [988, 46] on button "Про покупця" at bounding box center [1038, 44] width 158 height 23
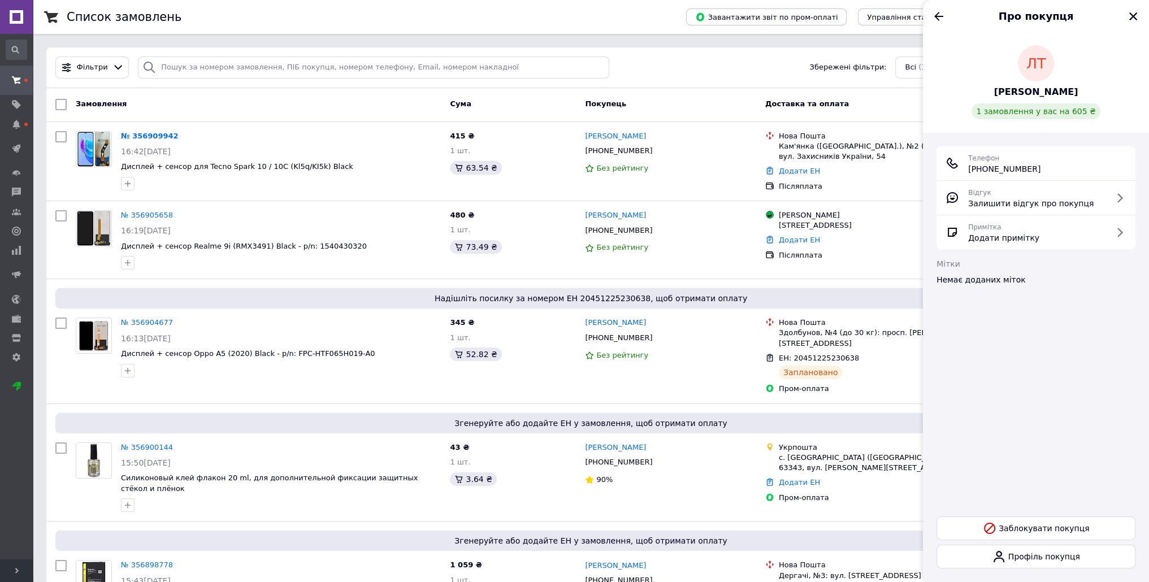
drag, startPoint x: 1044, startPoint y: 167, endPoint x: 983, endPoint y: 171, distance: 61.1
click at [983, 171] on div "Телефон +380 (99) 058-69-99" at bounding box center [1036, 163] width 181 height 23
copy span "0 (99) 058-69-99"
click at [941, 20] on icon "Назад" at bounding box center [939, 17] width 14 height 14
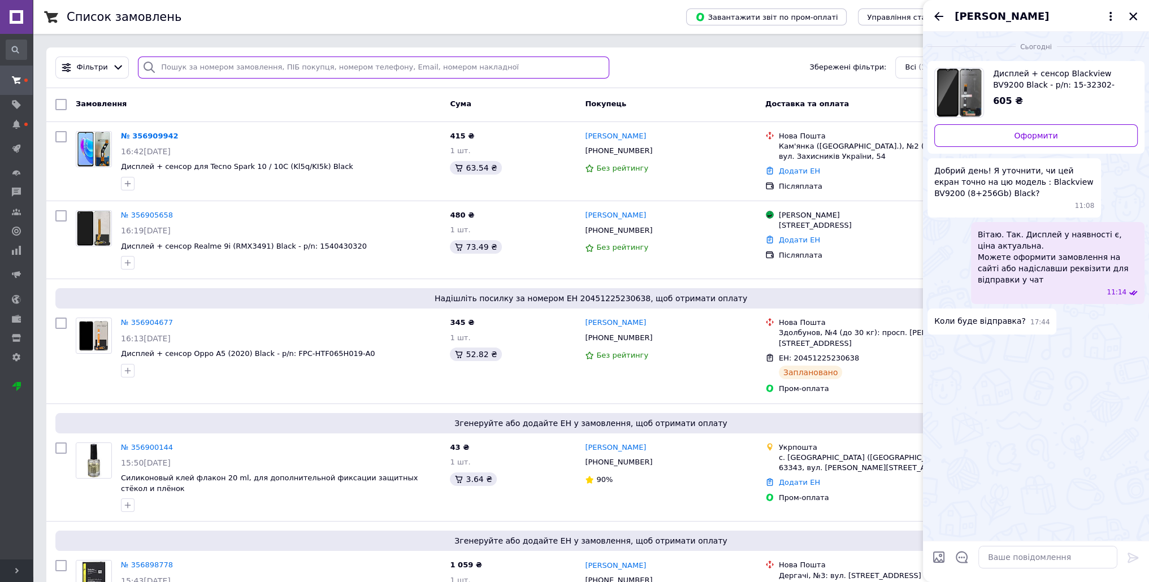
click at [226, 63] on input "search" at bounding box center [373, 68] width 471 height 22
paste input "356840503"
type input "356840503"
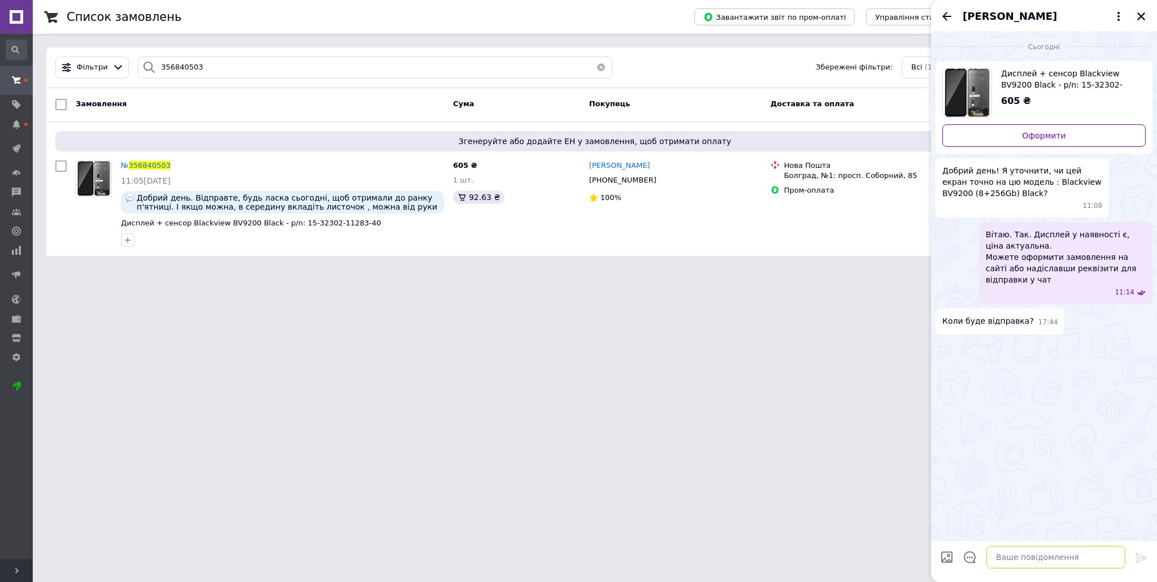
click at [1022, 558] on textarea at bounding box center [1056, 557] width 139 height 23
paste textarea "20451224803592"
click at [969, 556] on textarea "20451224803592" at bounding box center [1045, 557] width 162 height 23
paste textarea "Ваше замовлення вже було відправлено. Номер ТТН"
type textarea "Ваше замовлення вже було відправлено. Номер ТТН 20451224803592"
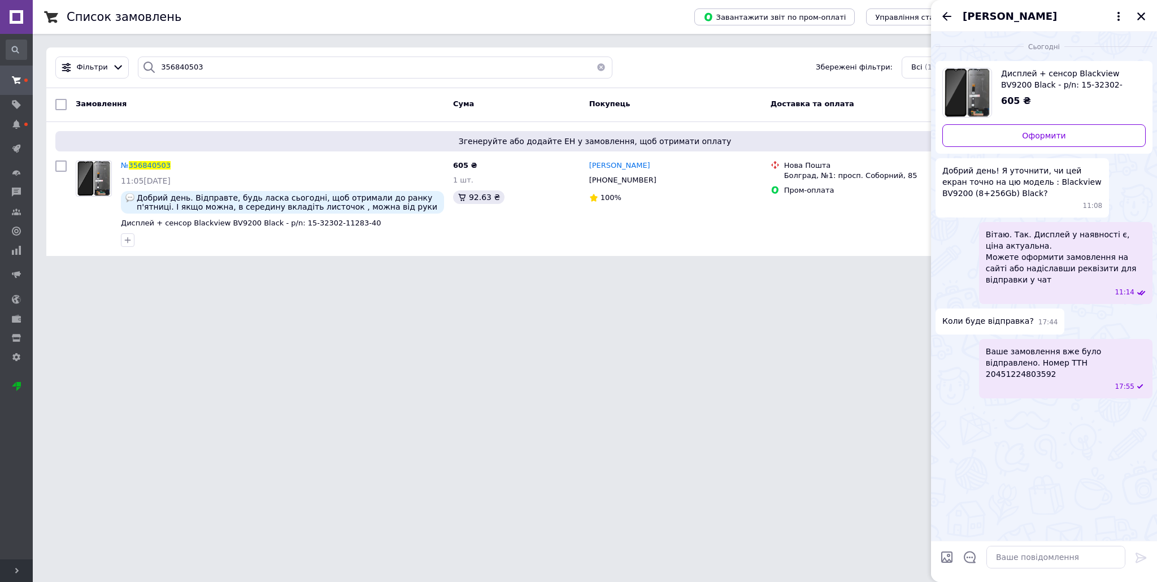
click at [1065, 351] on span "Ваше замовлення вже було відправлено. Номер ТТН 20451224803592" at bounding box center [1066, 363] width 160 height 34
copy span "20451224803592"
click at [948, 18] on icon "Назад" at bounding box center [947, 17] width 14 height 14
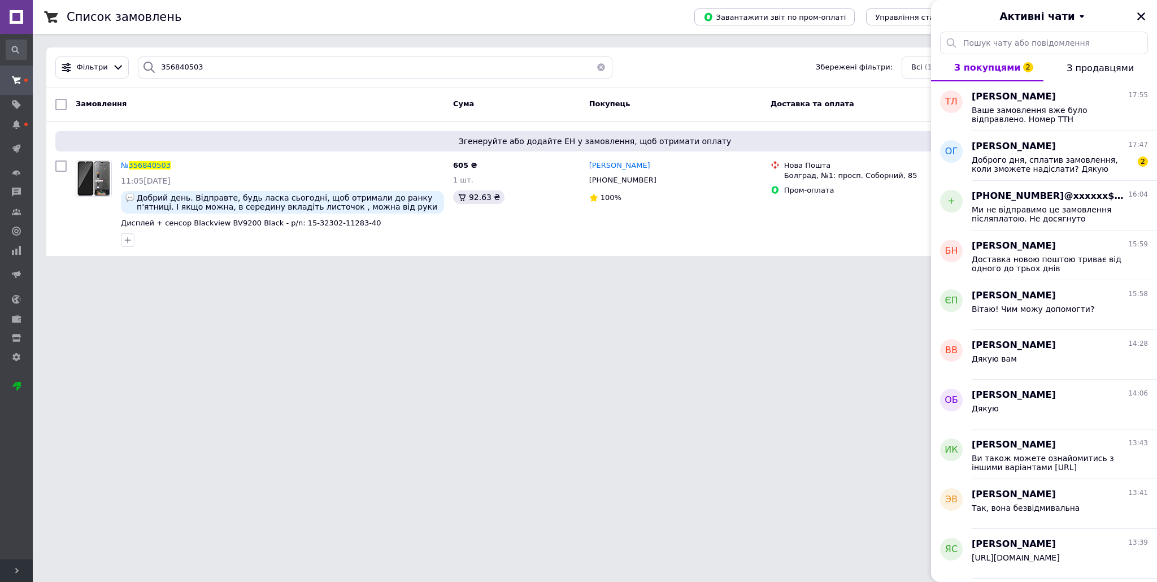
drag, startPoint x: 1138, startPoint y: 15, endPoint x: 1128, endPoint y: 15, distance: 9.6
click at [1137, 15] on icon "Закрити" at bounding box center [1142, 16] width 10 height 10
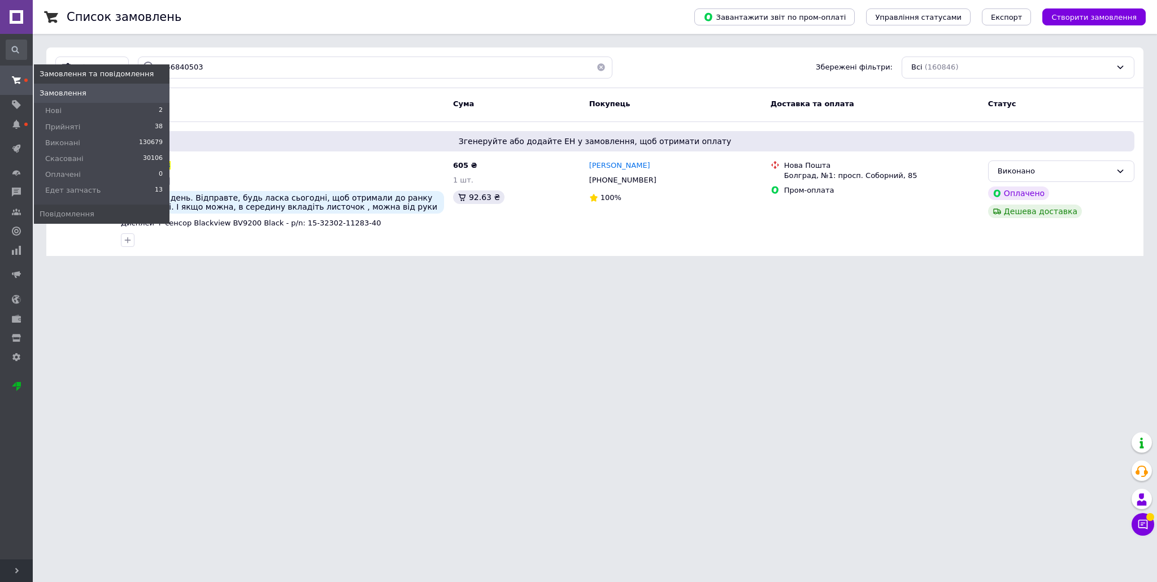
drag, startPoint x: 4, startPoint y: 90, endPoint x: 15, endPoint y: 62, distance: 30.4
click at [4, 90] on span at bounding box center [16, 80] width 33 height 20
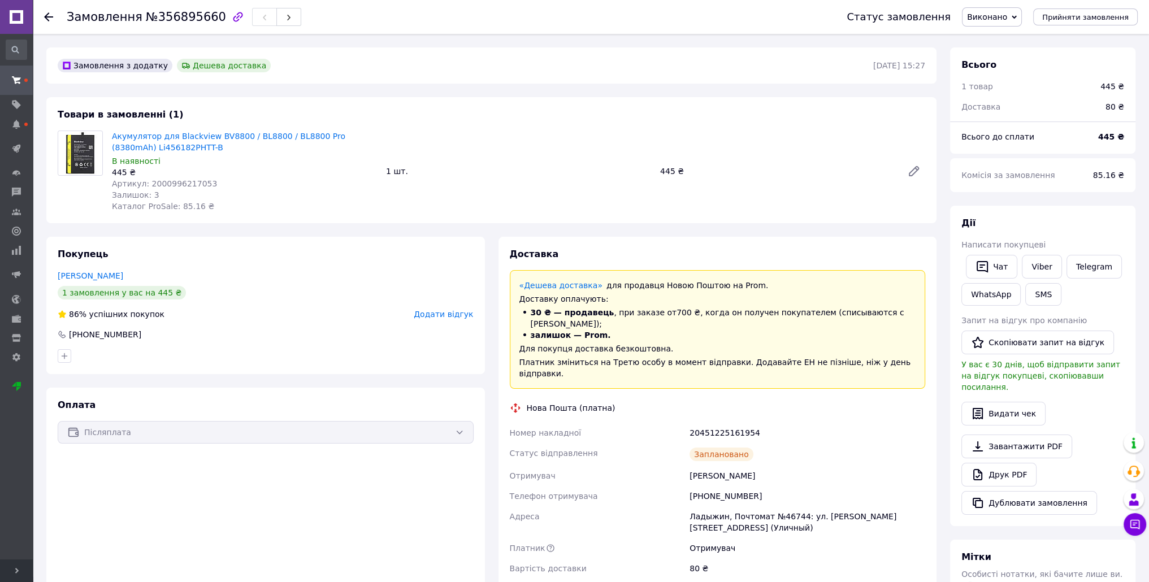
click at [188, 15] on span "№356895660" at bounding box center [186, 17] width 80 height 14
copy span "356895660"
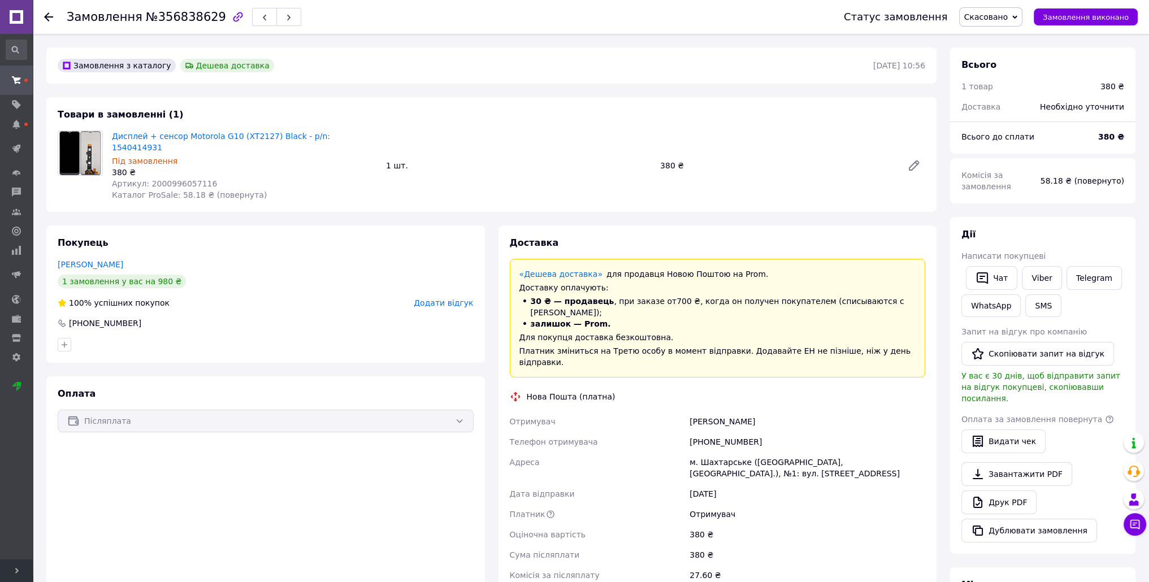
click at [174, 19] on span "№356838629" at bounding box center [186, 17] width 80 height 14
copy span "356838629"
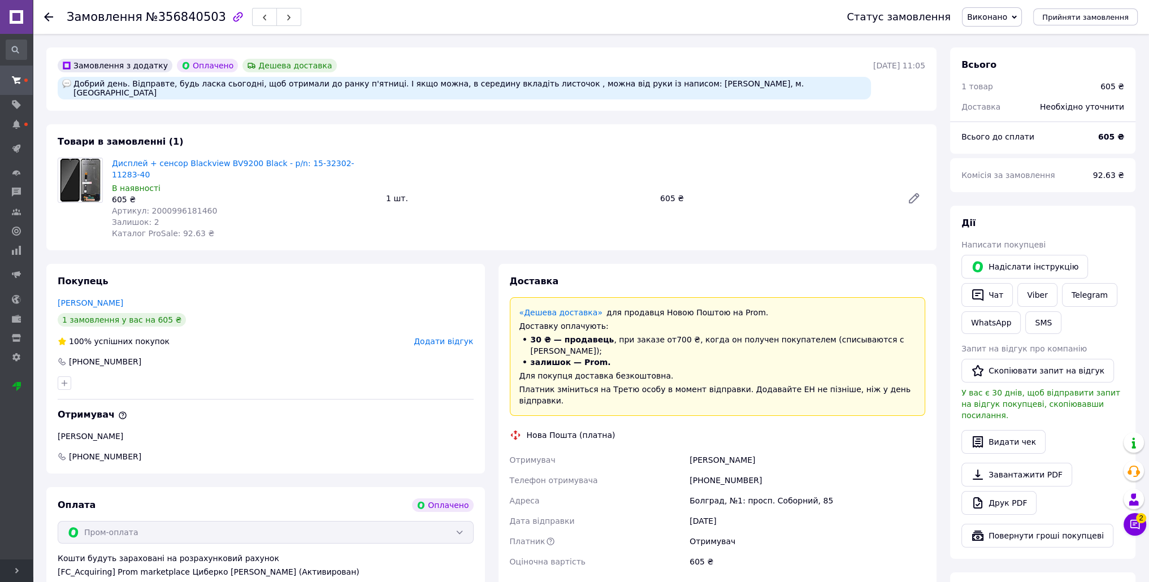
scroll to position [170, 0]
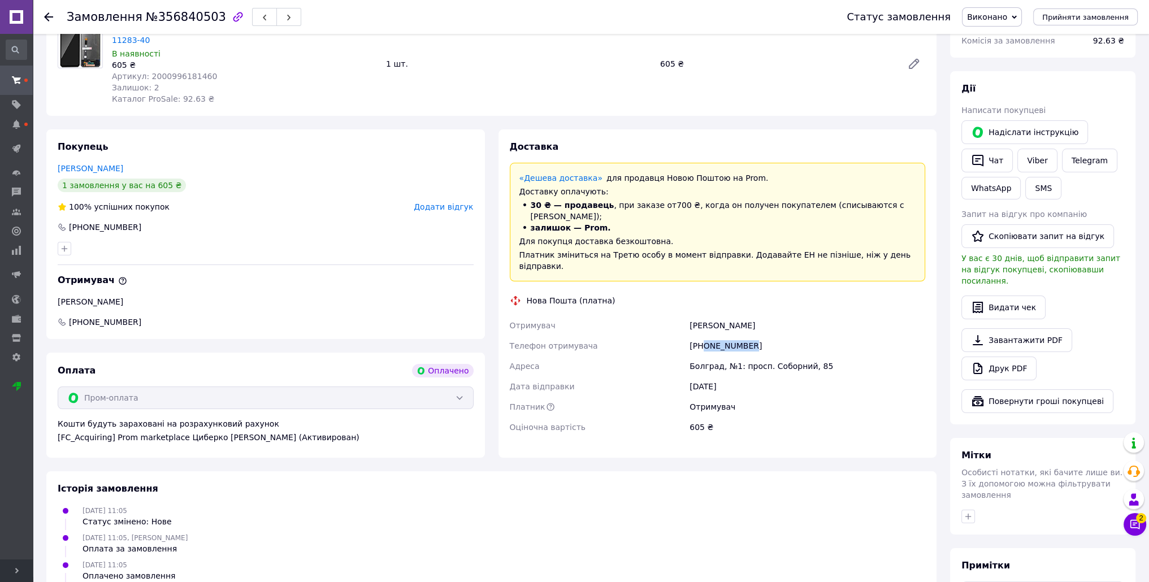
drag, startPoint x: 747, startPoint y: 305, endPoint x: 705, endPoint y: 308, distance: 42.5
click at [705, 336] on div "[PHONE_NUMBER]" at bounding box center [807, 346] width 240 height 20
copy div "0931997043"
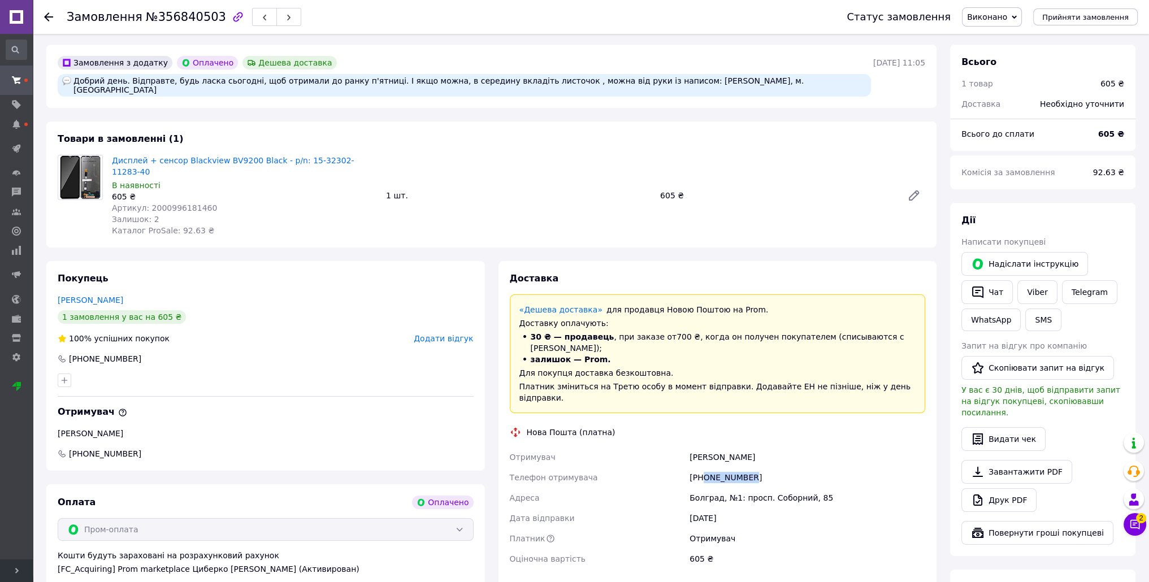
scroll to position [0, 0]
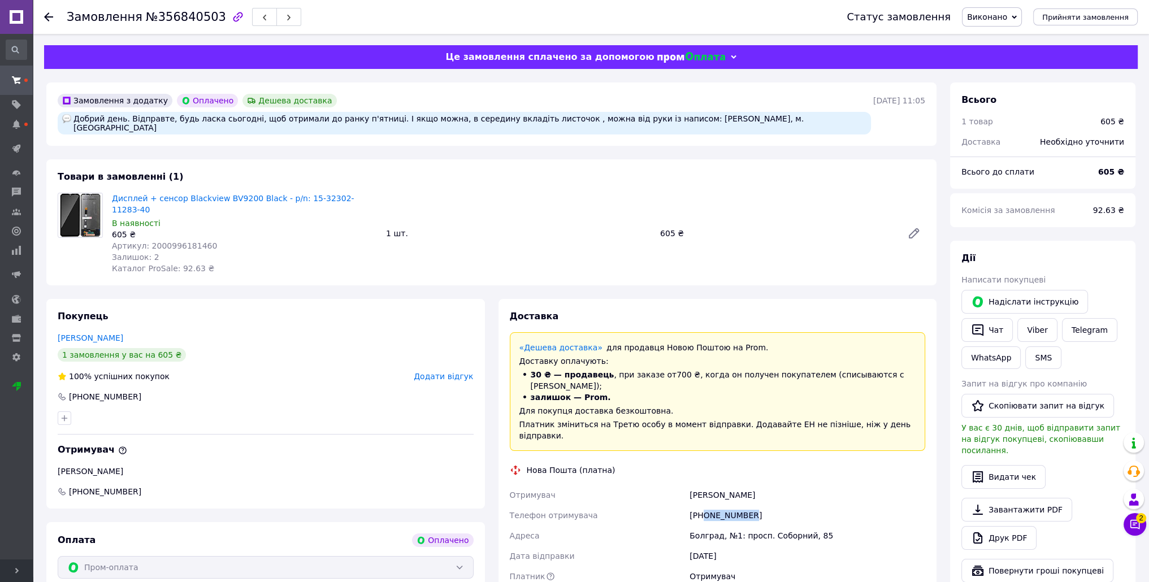
click at [997, 14] on span "Виконано" at bounding box center [987, 16] width 40 height 9
click at [1002, 36] on li "Прийнято" at bounding box center [995, 39] width 67 height 17
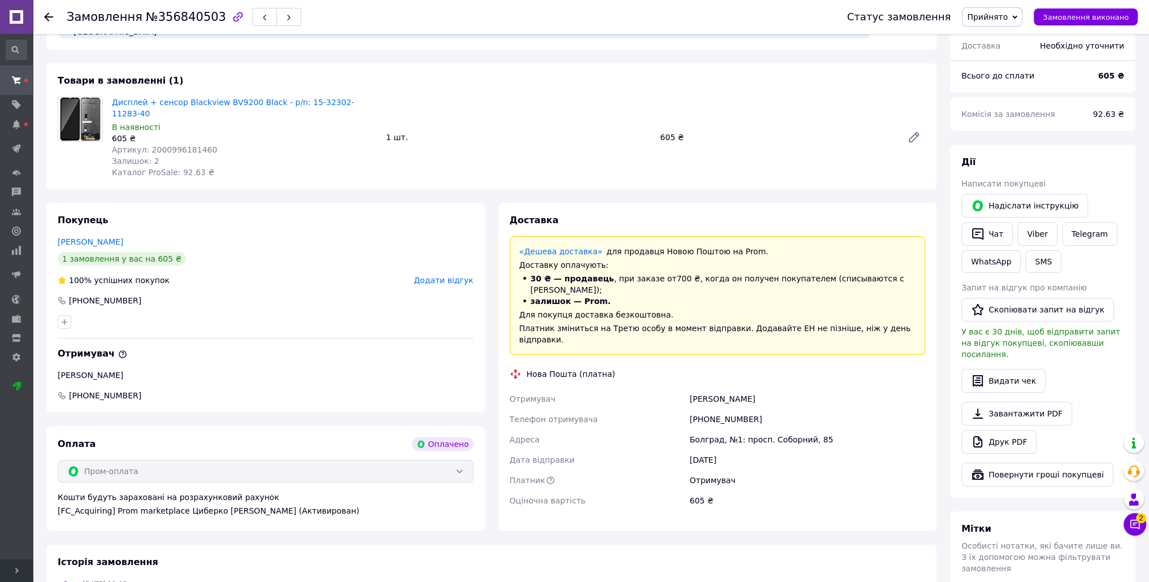
scroll to position [49, 0]
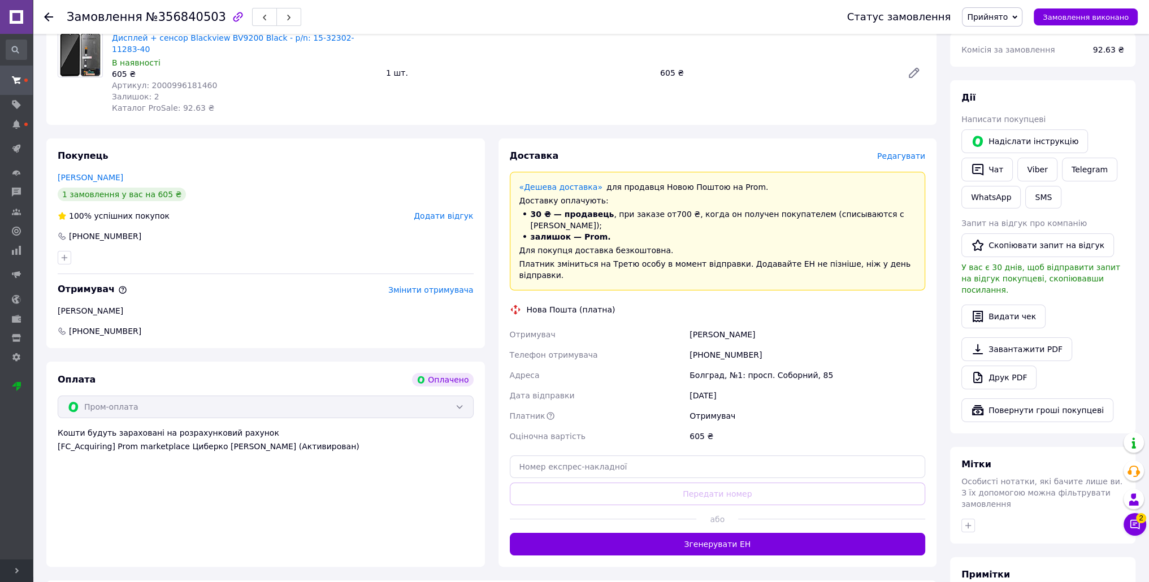
scroll to position [170, 0]
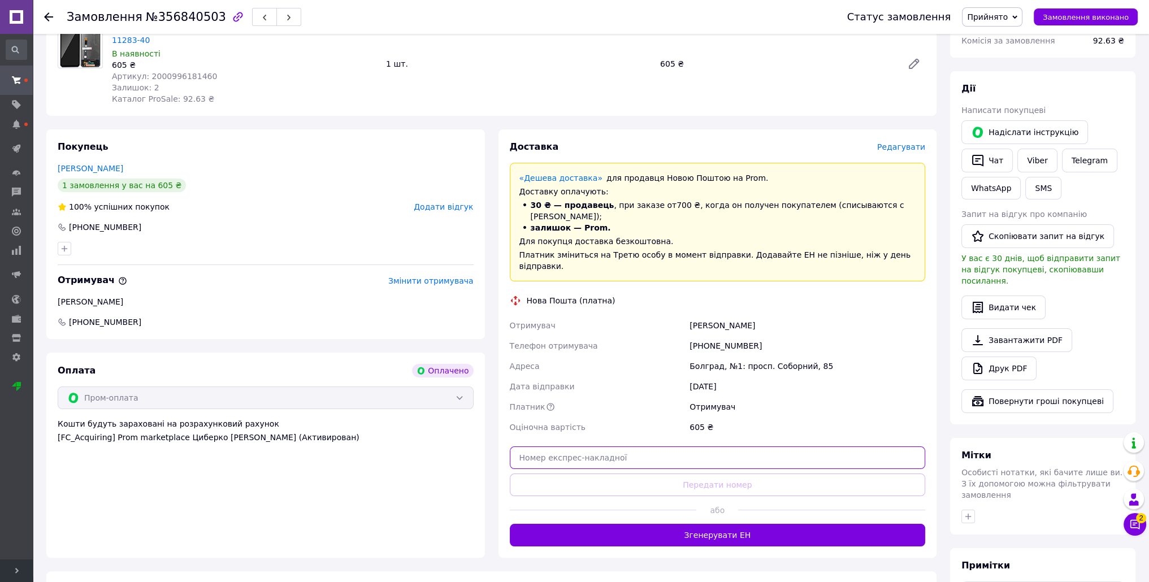
click at [703, 446] on input "text" at bounding box center [718, 457] width 416 height 23
paste input "20451224803592"
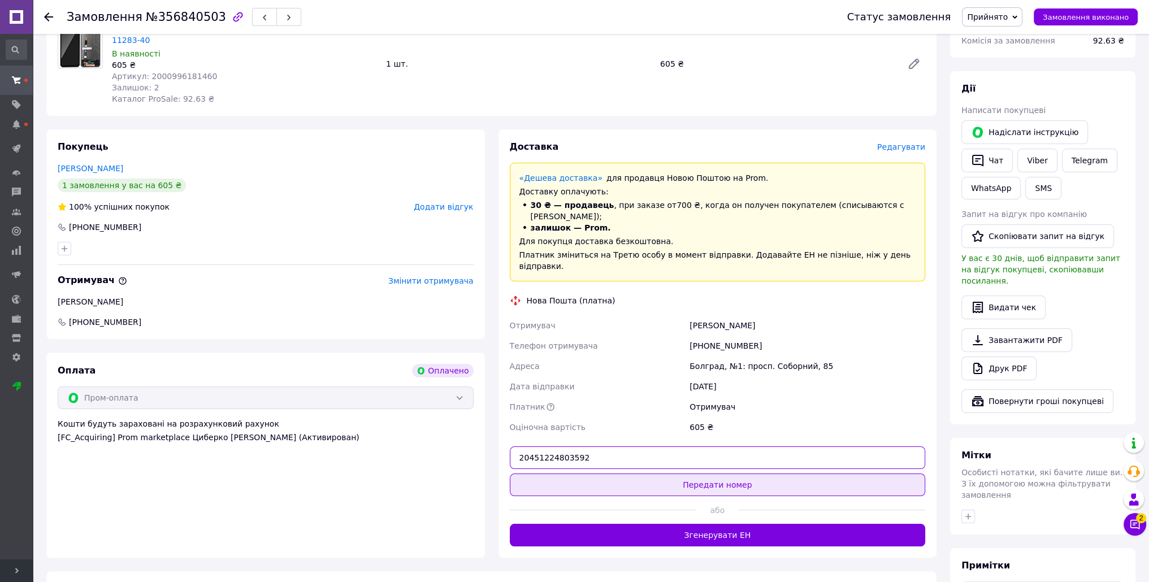
type input "20451224803592"
click at [714, 474] on button "Передати номер" at bounding box center [718, 485] width 416 height 23
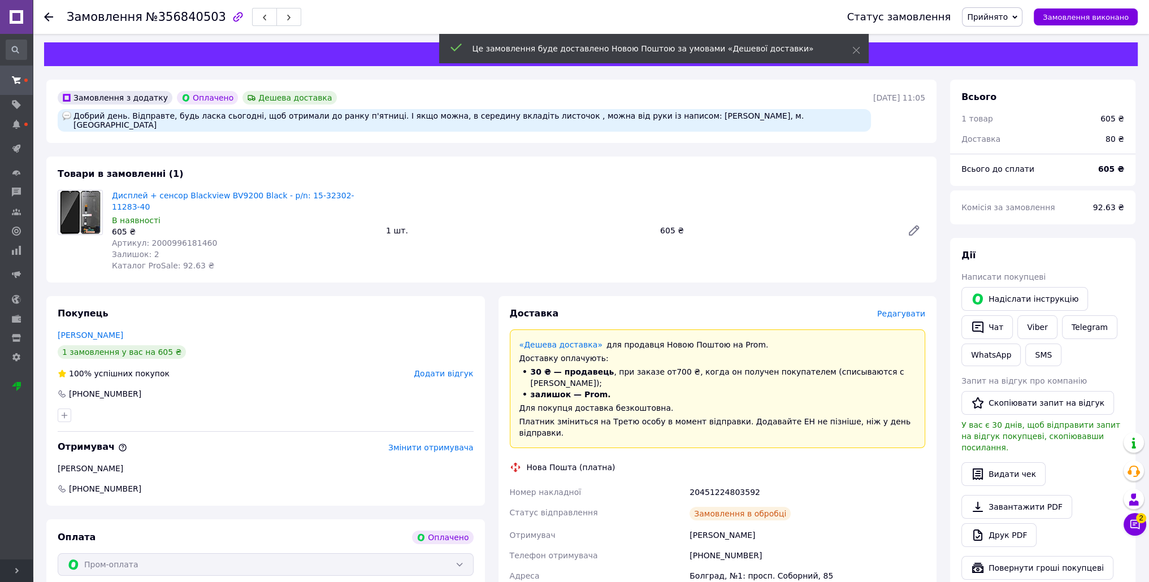
scroll to position [0, 0]
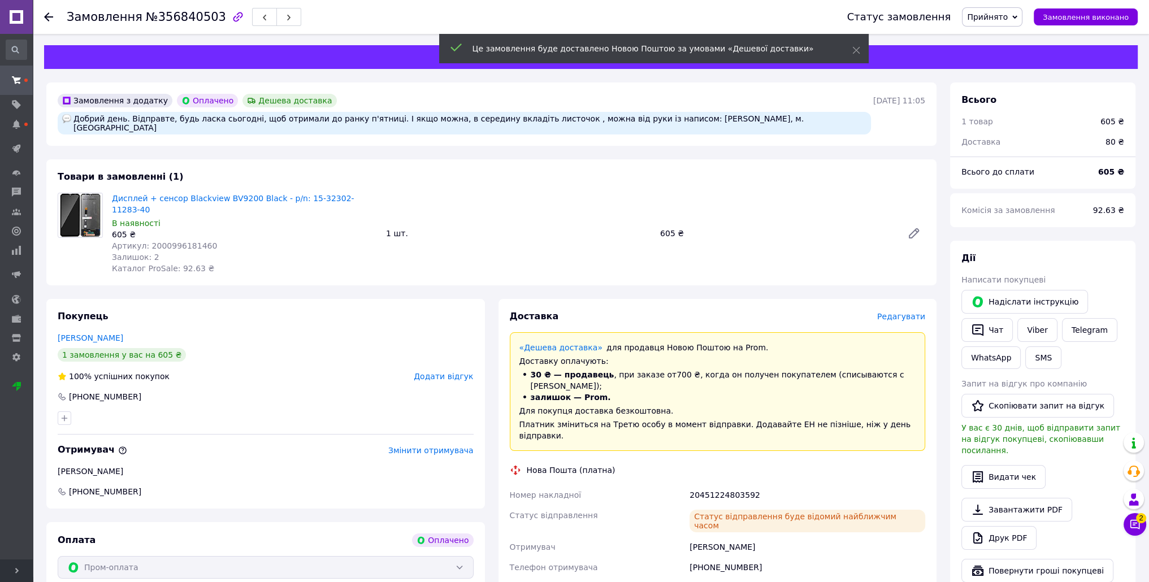
click at [1006, 17] on span "Прийнято" at bounding box center [987, 16] width 41 height 9
click at [1006, 38] on li "Виконано" at bounding box center [995, 39] width 67 height 17
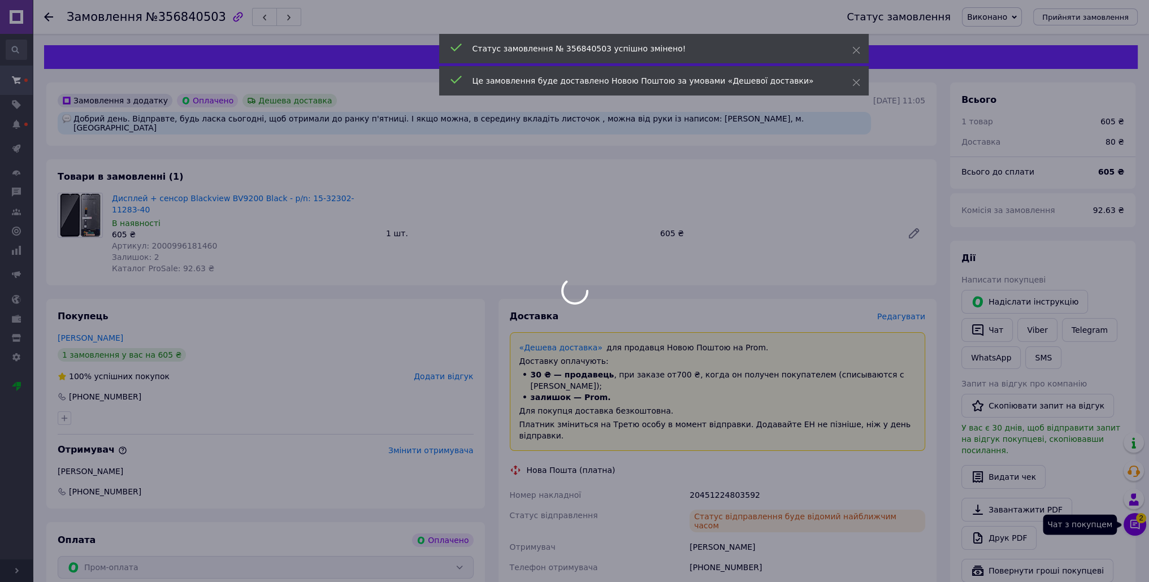
click at [1135, 528] on div at bounding box center [574, 291] width 1149 height 582
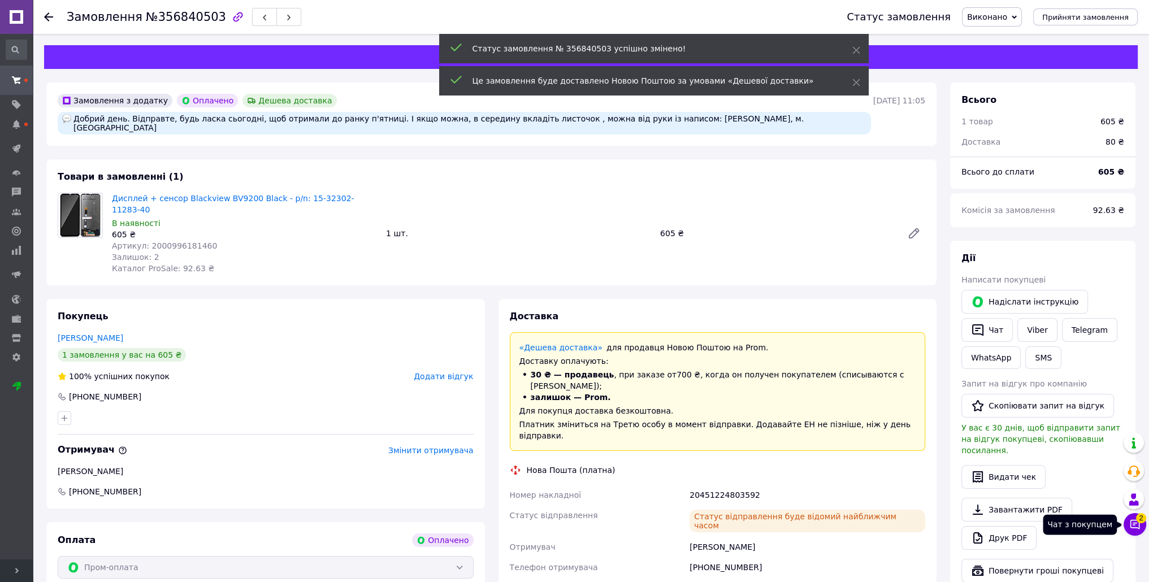
click at [1134, 523] on icon at bounding box center [1135, 525] width 10 height 10
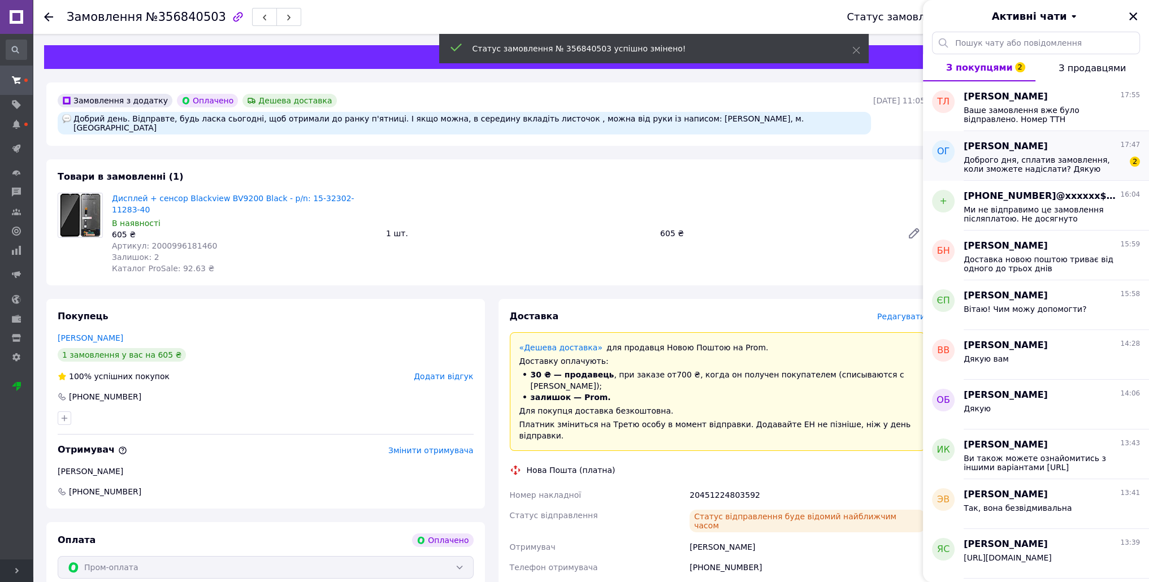
click at [1017, 155] on span "Доброго дня, сплатив замовлення, коли зможете надіслати? Дякую" at bounding box center [1044, 164] width 161 height 18
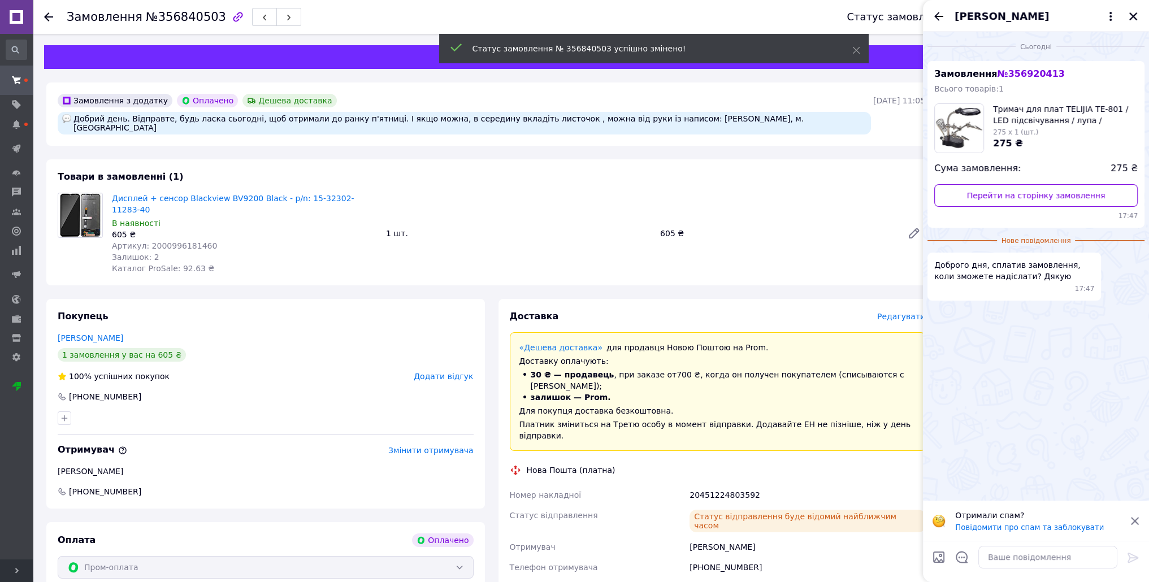
click at [1021, 73] on span "№ 356920413" at bounding box center [1030, 73] width 67 height 11
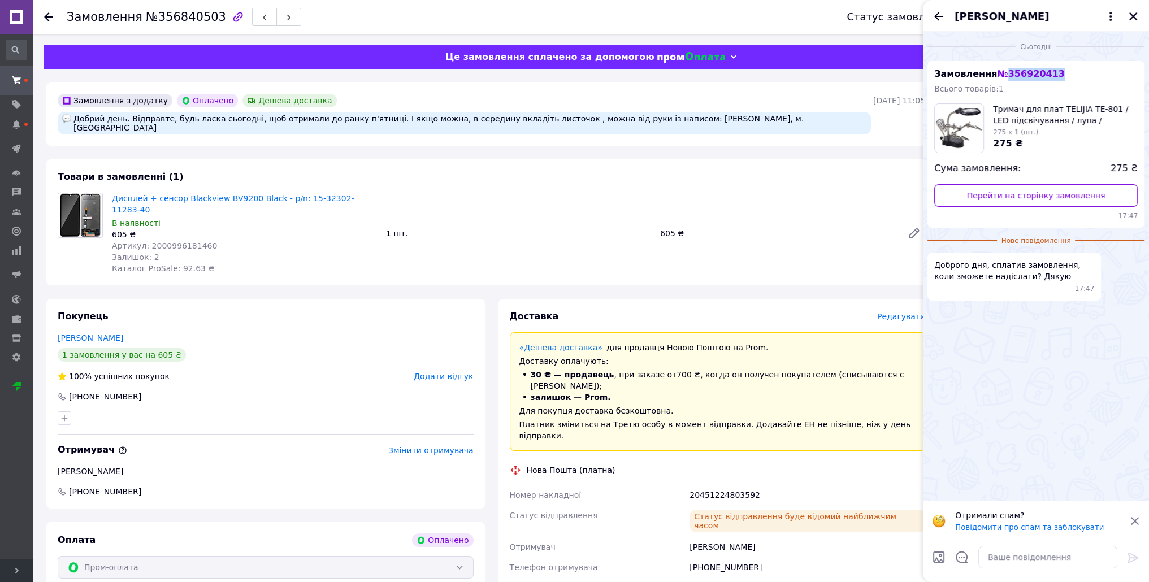
click at [1021, 73] on span "№ 356920413" at bounding box center [1030, 73] width 67 height 11
copy span "356920413"
click at [1014, 551] on textarea at bounding box center [1047, 557] width 139 height 23
paste textarea "20451225341072"
type textarea "20451225341072"
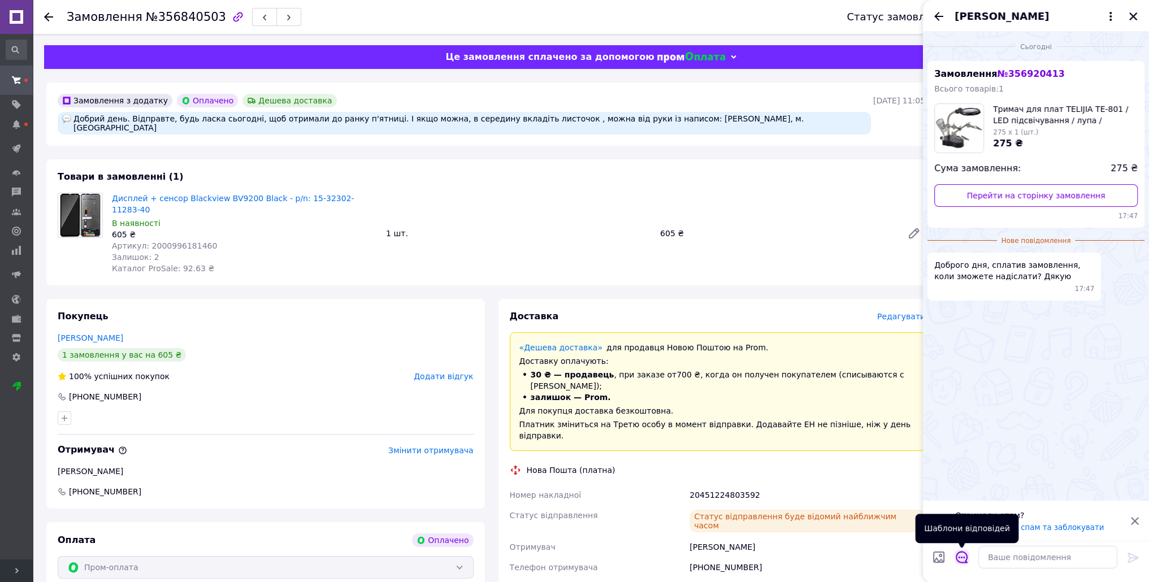
click at [962, 557] on icon "Відкрити шаблони відповідей" at bounding box center [962, 557] width 12 height 12
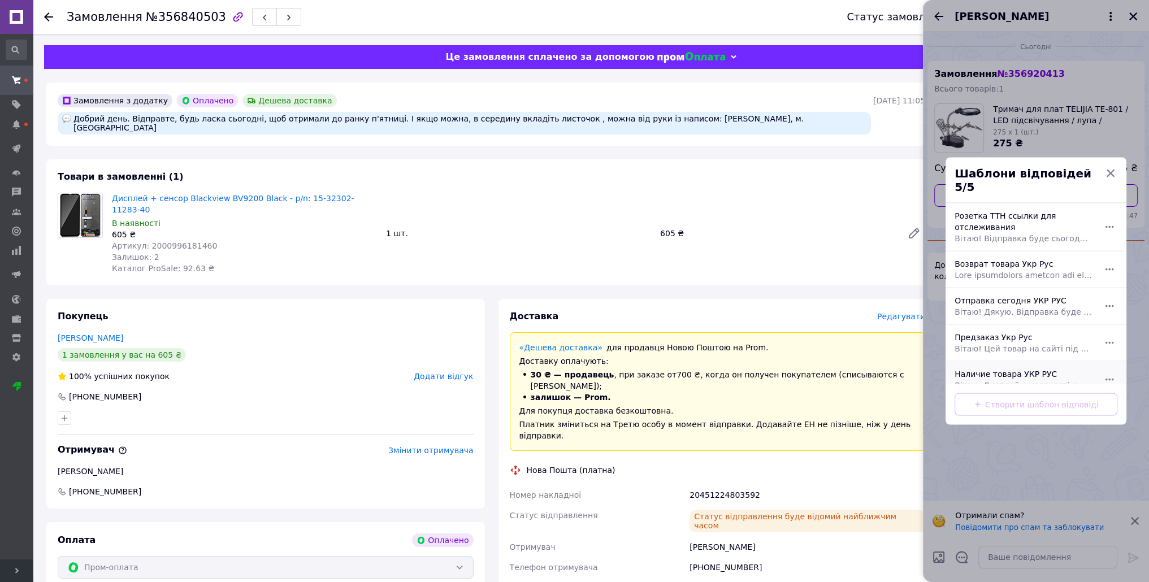
click at [1001, 364] on div "Наличие товара УКР РУС Вітаю. Дисплей у наявності є, ціна актуальна. Можете офо…" at bounding box center [1023, 380] width 147 height 32
type textarea "Вітаю. Дисплей у наявності є, ціна актуальна. Можете оформити замовлення на сай…"
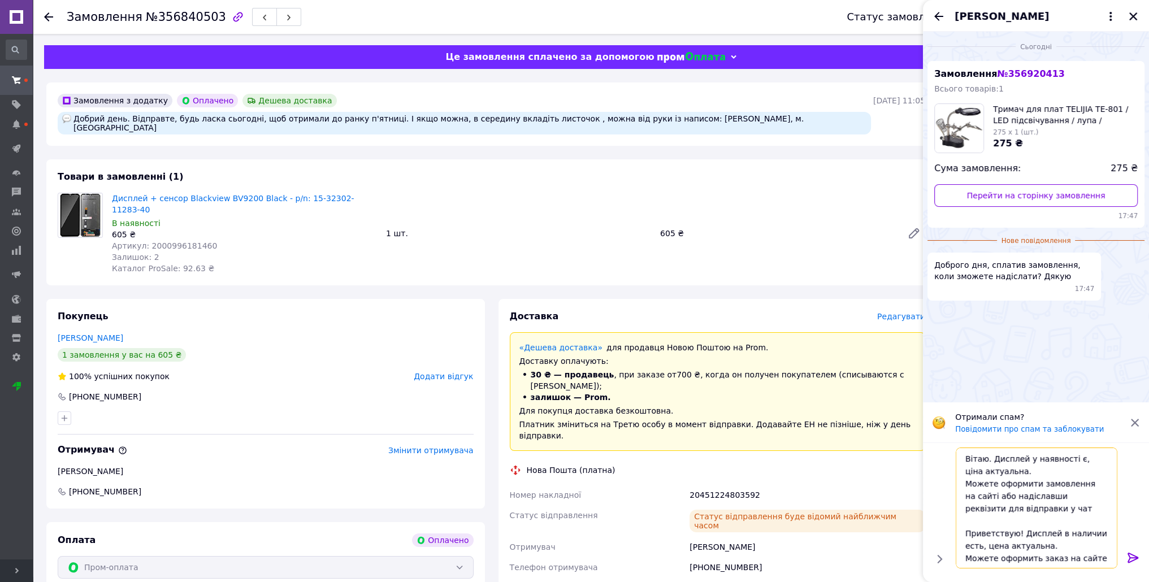
click at [1002, 522] on textarea "Вітаю. Дисплей у наявності є, ціна актуальна. Можете оформити замовлення на сай…" at bounding box center [1037, 508] width 162 height 121
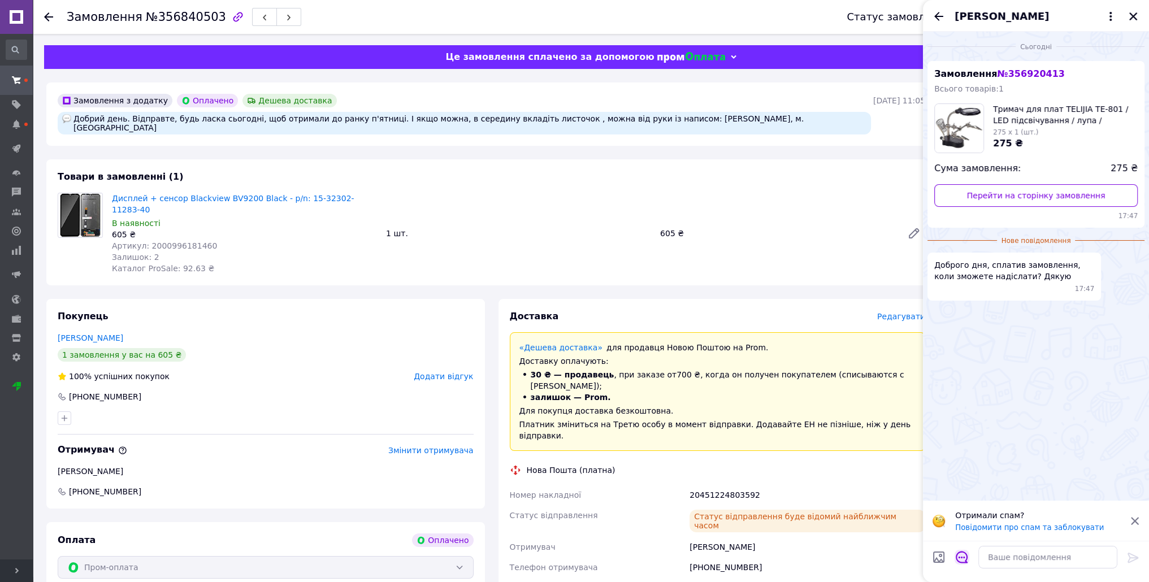
click at [960, 557] on icon "Відкрити шаблони відповідей" at bounding box center [962, 557] width 12 height 12
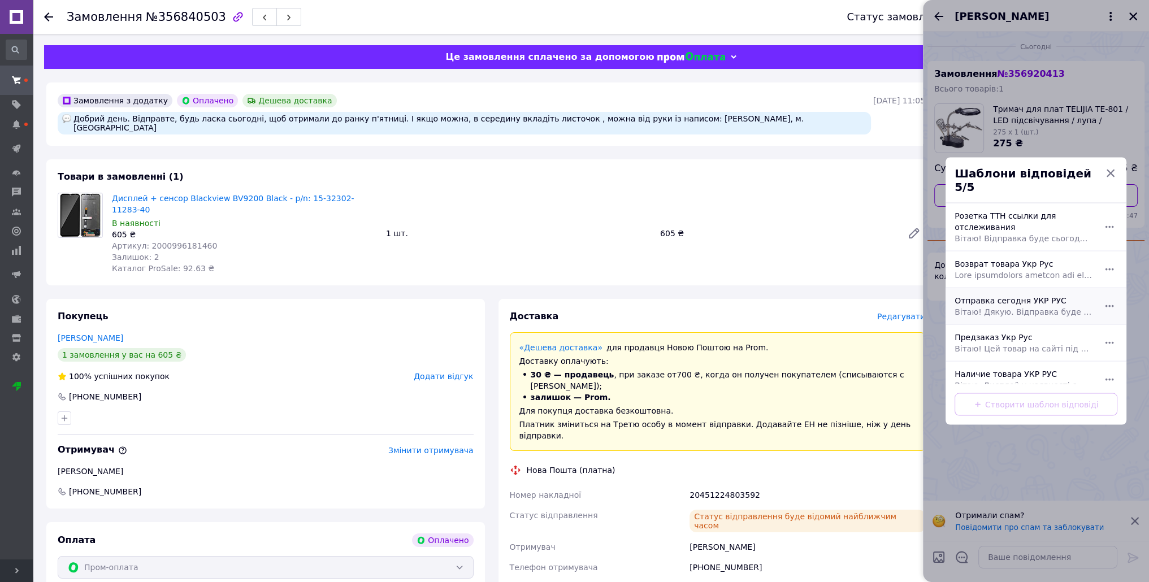
click at [999, 296] on div "Отправка сегодня УКР РУС Вітаю! Дякую. Відправка буде сьогодні о 16:00. Номер Т…" at bounding box center [1023, 306] width 147 height 32
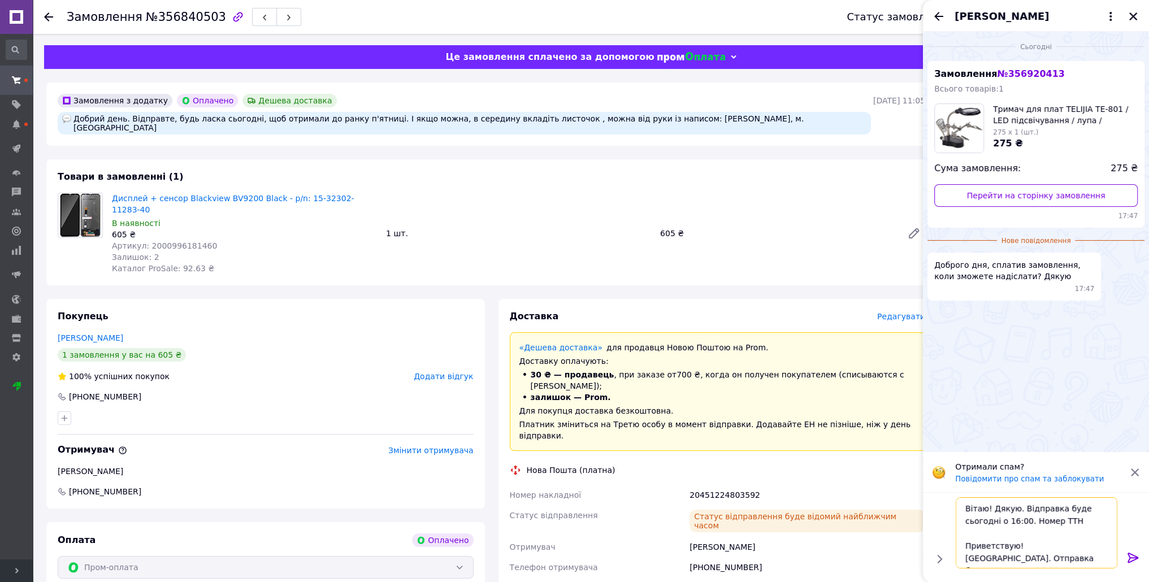
click at [1046, 524] on textarea "Вітаю! Дякую. Відправка буде сьогодні о 16:00. Номер ТТН Приветствую! [GEOGRAPH…" at bounding box center [1037, 532] width 162 height 71
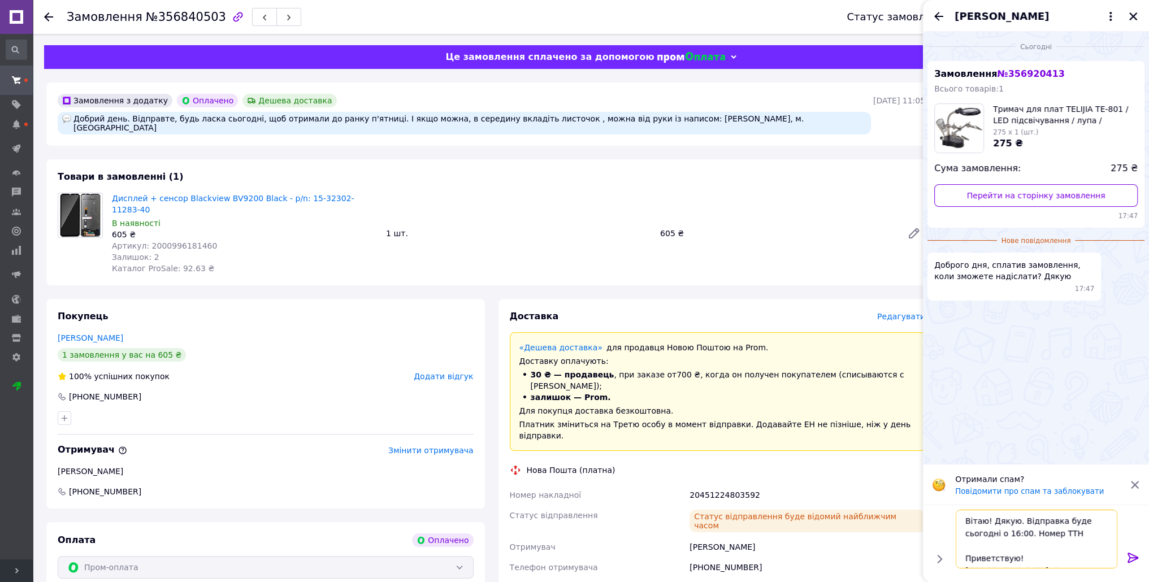
paste textarea "20451225341072"
drag, startPoint x: 967, startPoint y: 549, endPoint x: 1071, endPoint y: 582, distance: 109.0
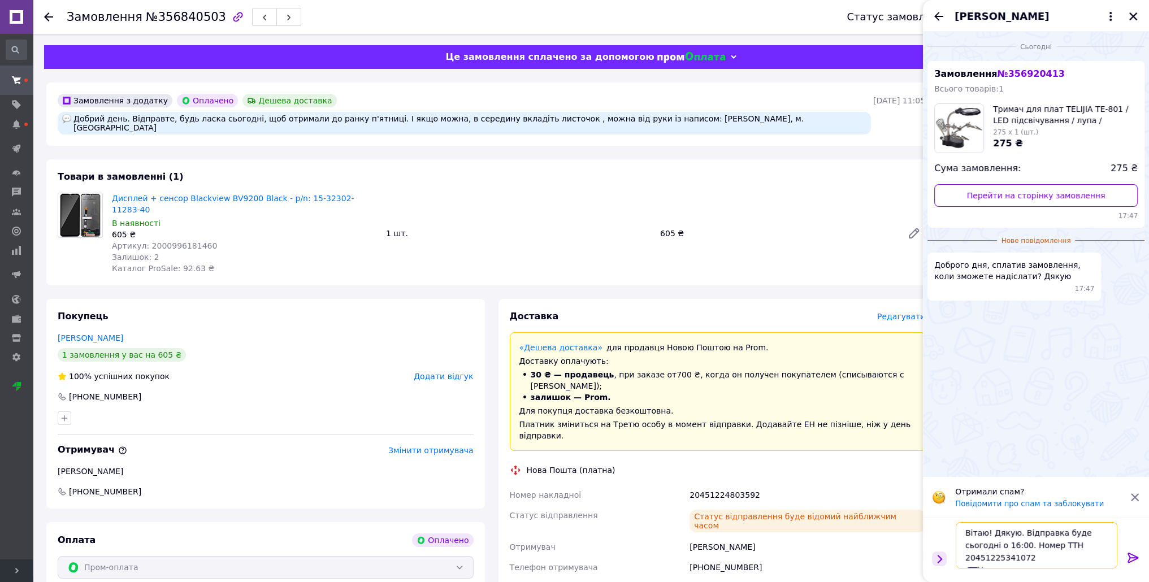
drag, startPoint x: 992, startPoint y: 558, endPoint x: 943, endPoint y: 558, distance: 48.6
click at [943, 559] on div "Вітаю! Дякую. Відправка буде сьогодні о 16:00. Номер ТТН 20451225341072 ТТН Віт…" at bounding box center [1035, 545] width 217 height 55
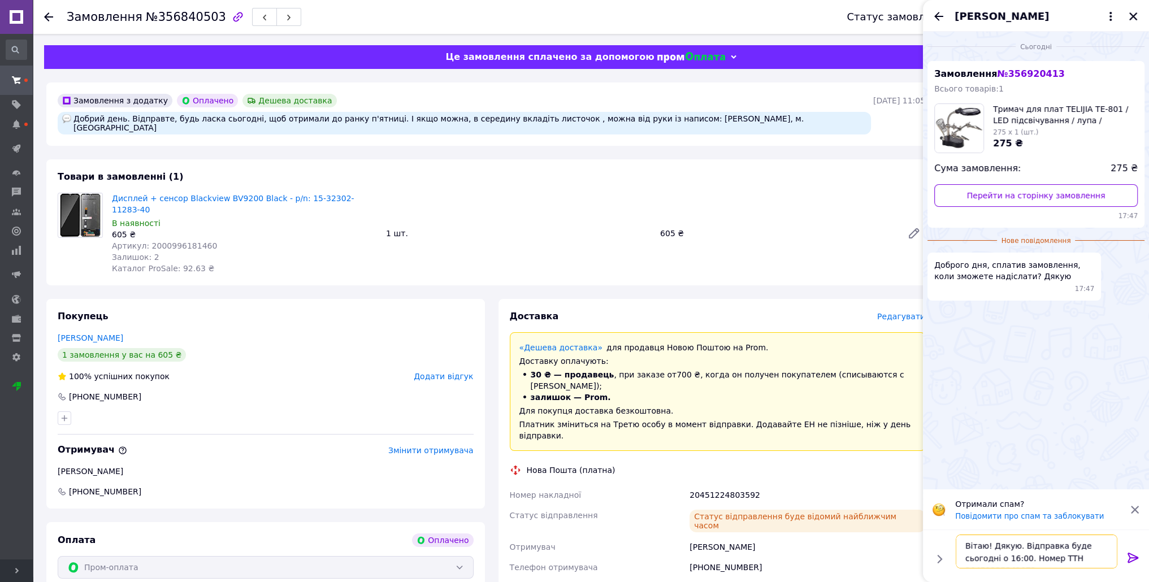
drag, startPoint x: 1014, startPoint y: 540, endPoint x: 999, endPoint y: 540, distance: 15.3
click at [999, 540] on textarea "Вітаю! Дякую. Відправка буде сьогодні о 16:00. Номер ТТН 20451225341072" at bounding box center [1037, 552] width 162 height 34
click at [1035, 545] on textarea "Вітаю! Дякую. Відправка буде сьогодні о 16:00. Номер ТТН 20451225341072" at bounding box center [1037, 552] width 162 height 34
click at [1088, 547] on textarea "Вітаю! Дякую. Відправка буде сьогодні о 16:00. Номер ТТН 20451225341072" at bounding box center [1037, 552] width 162 height 34
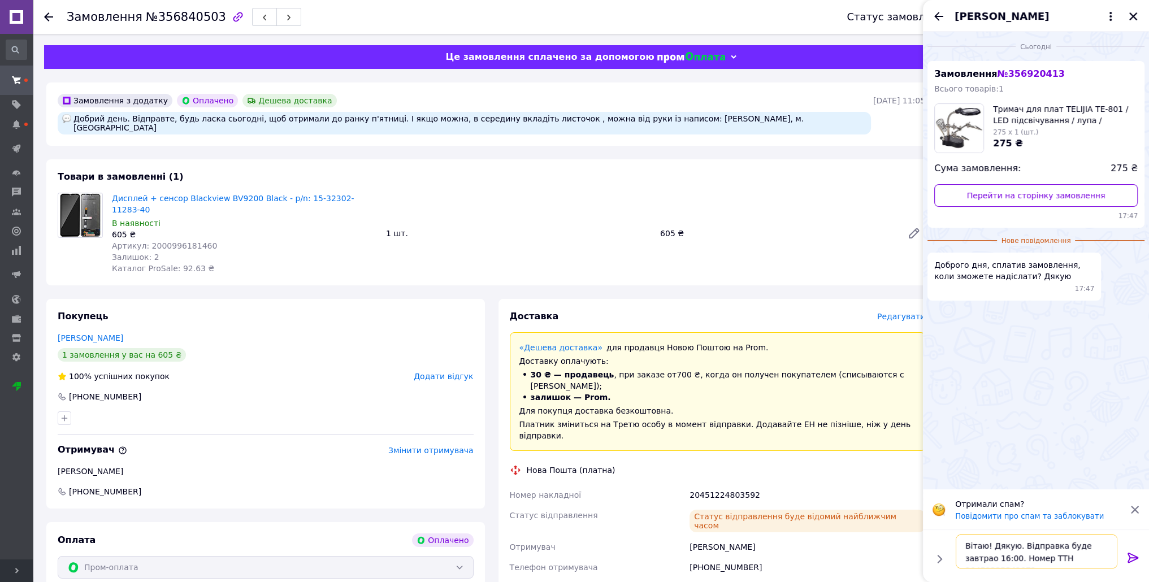
type textarea "Вітаю! Дякую. Відправка буде завтра о 16:00. Номер ТТН 20451225341072"
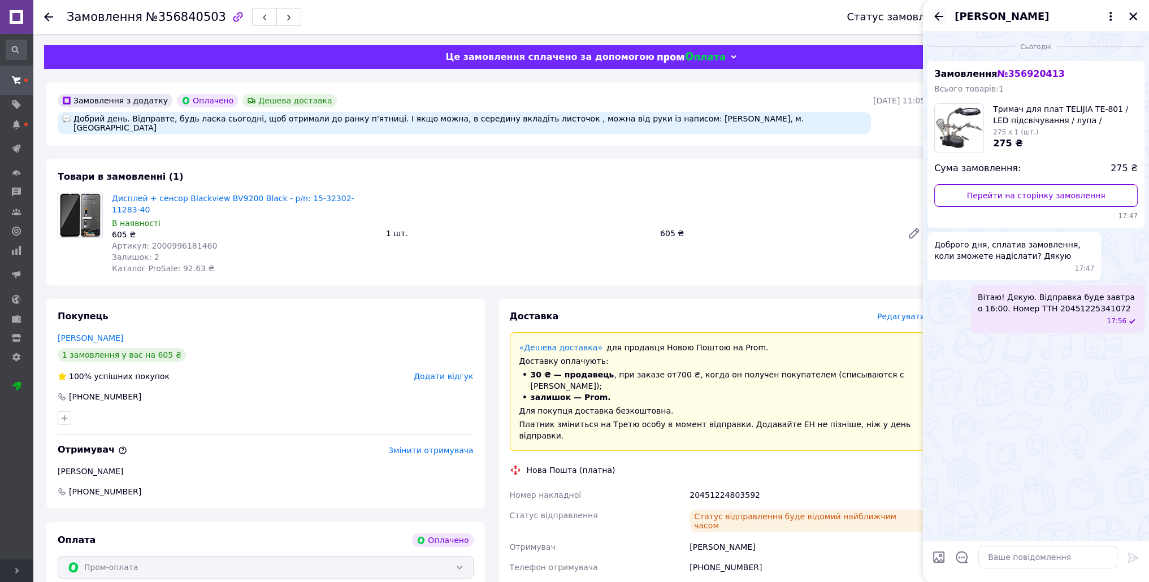
click at [943, 15] on icon "Назад" at bounding box center [939, 17] width 14 height 14
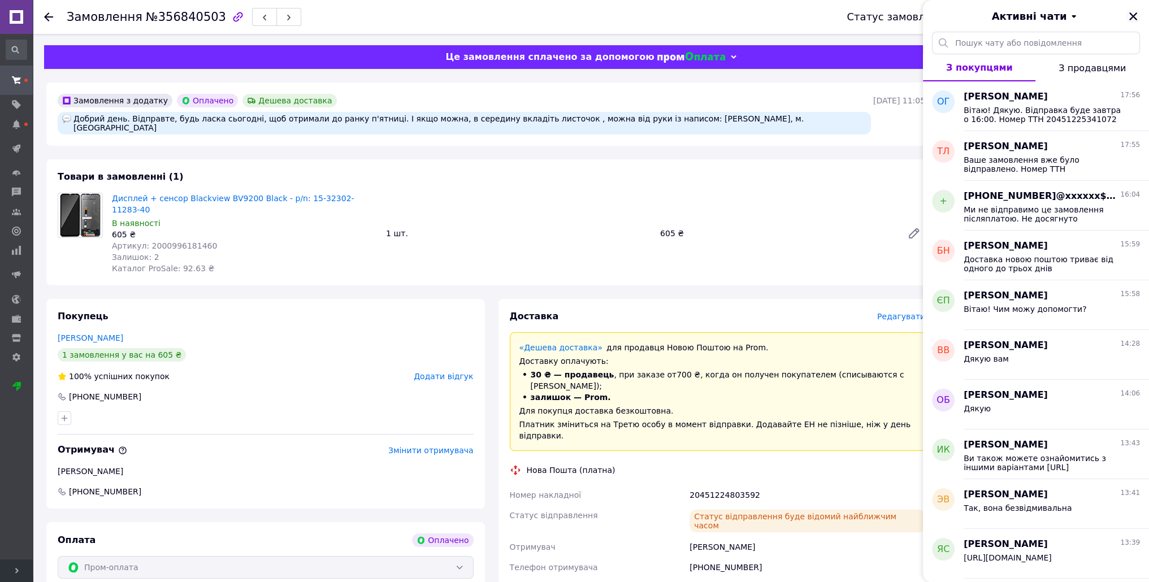
click at [1137, 14] on icon "Закрити" at bounding box center [1133, 16] width 10 height 10
